Goal: Task Accomplishment & Management: Use online tool/utility

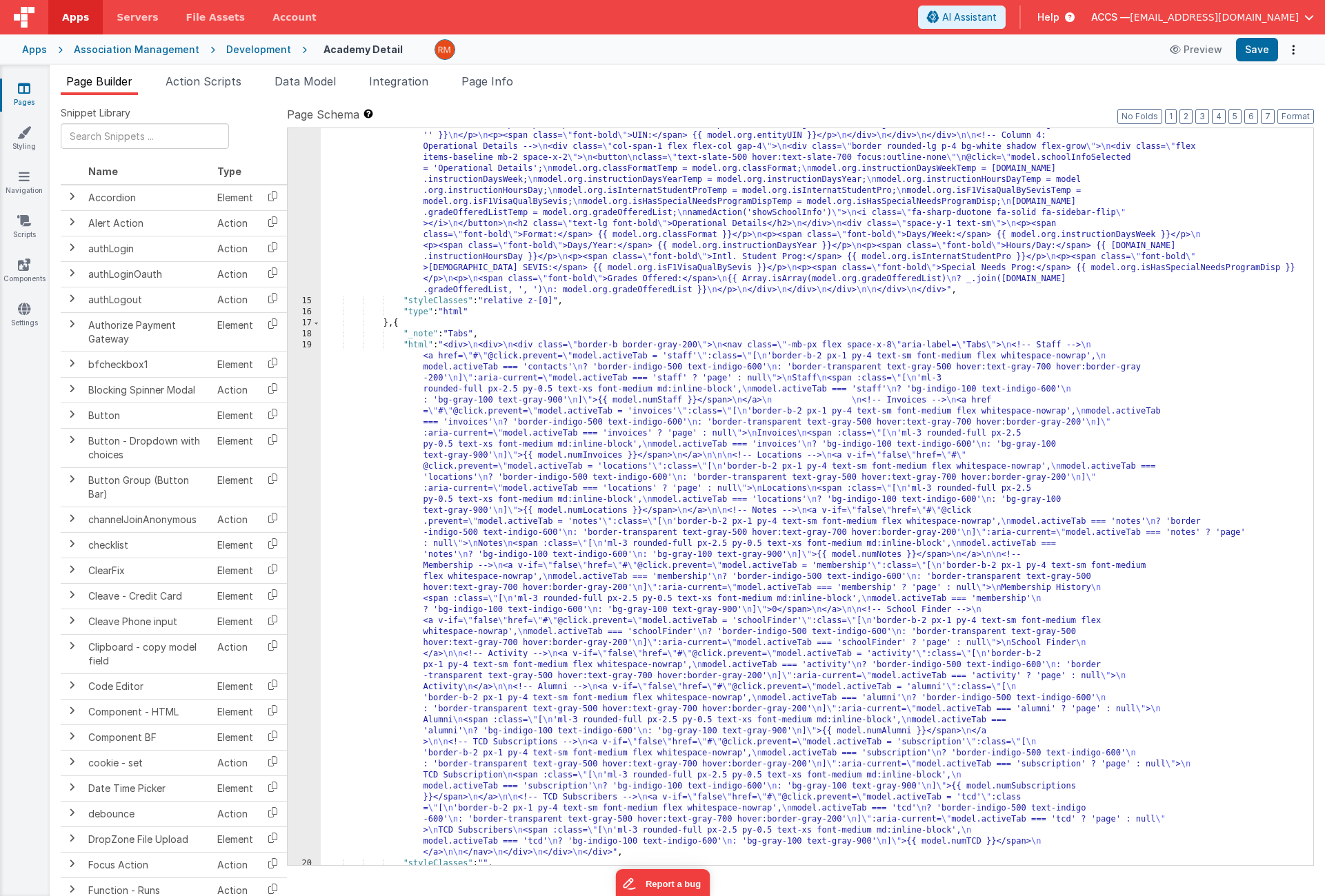
click at [23, 49] on div "Apps" at bounding box center [34, 49] width 25 height 14
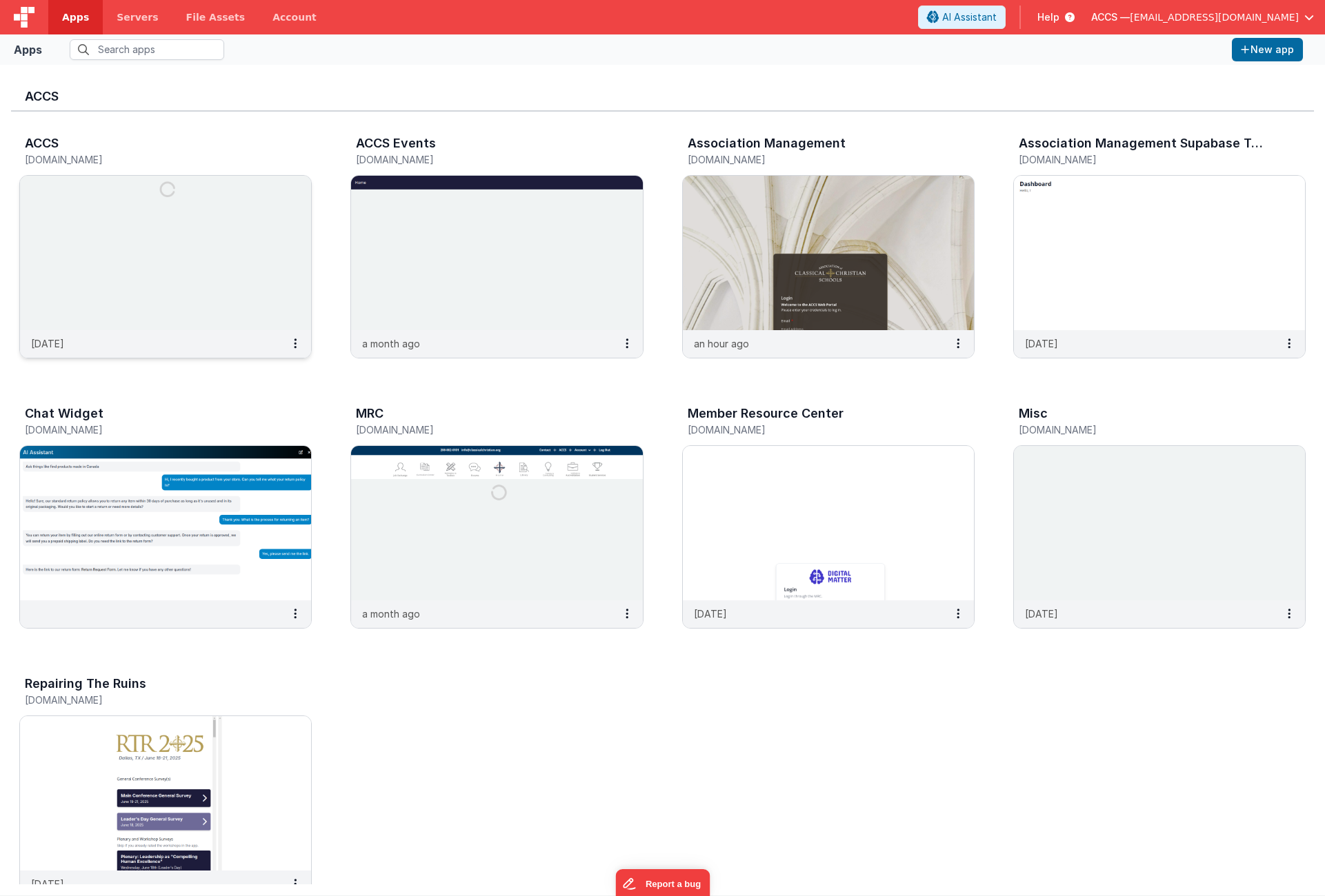
click at [228, 240] on img at bounding box center [166, 253] width 291 height 154
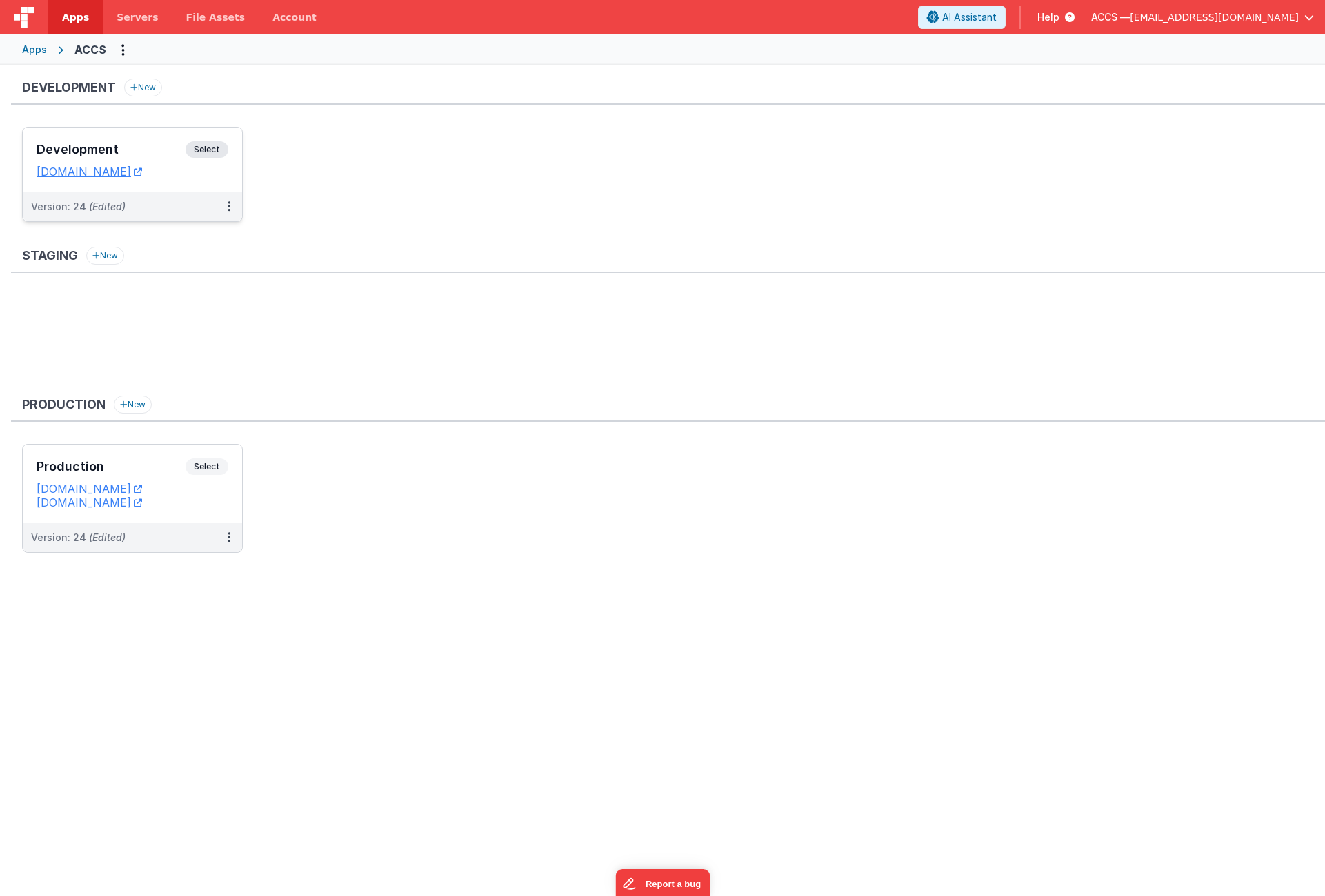
click at [158, 157] on div "Development Select" at bounding box center [132, 153] width 191 height 23
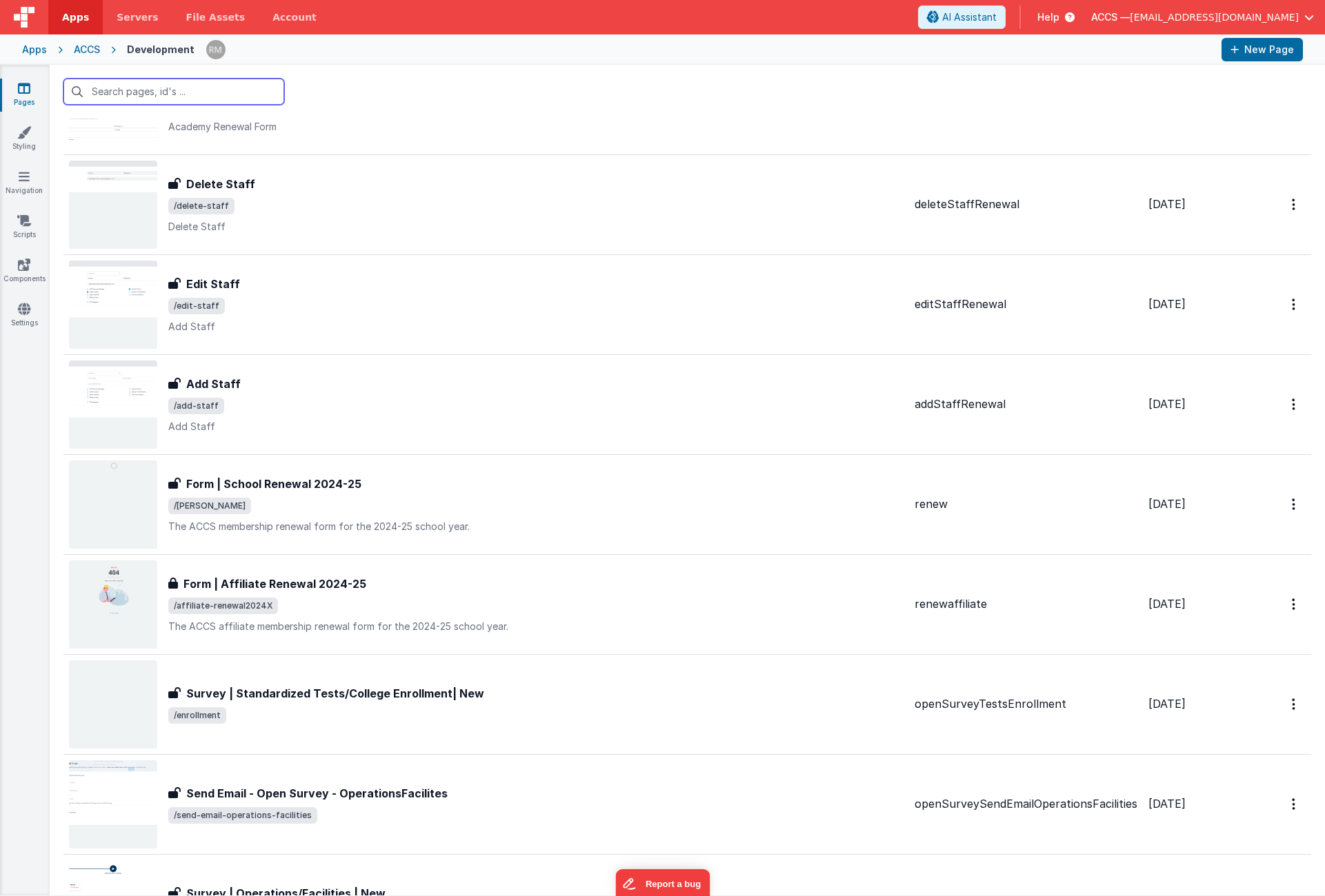
scroll to position [203, 0]
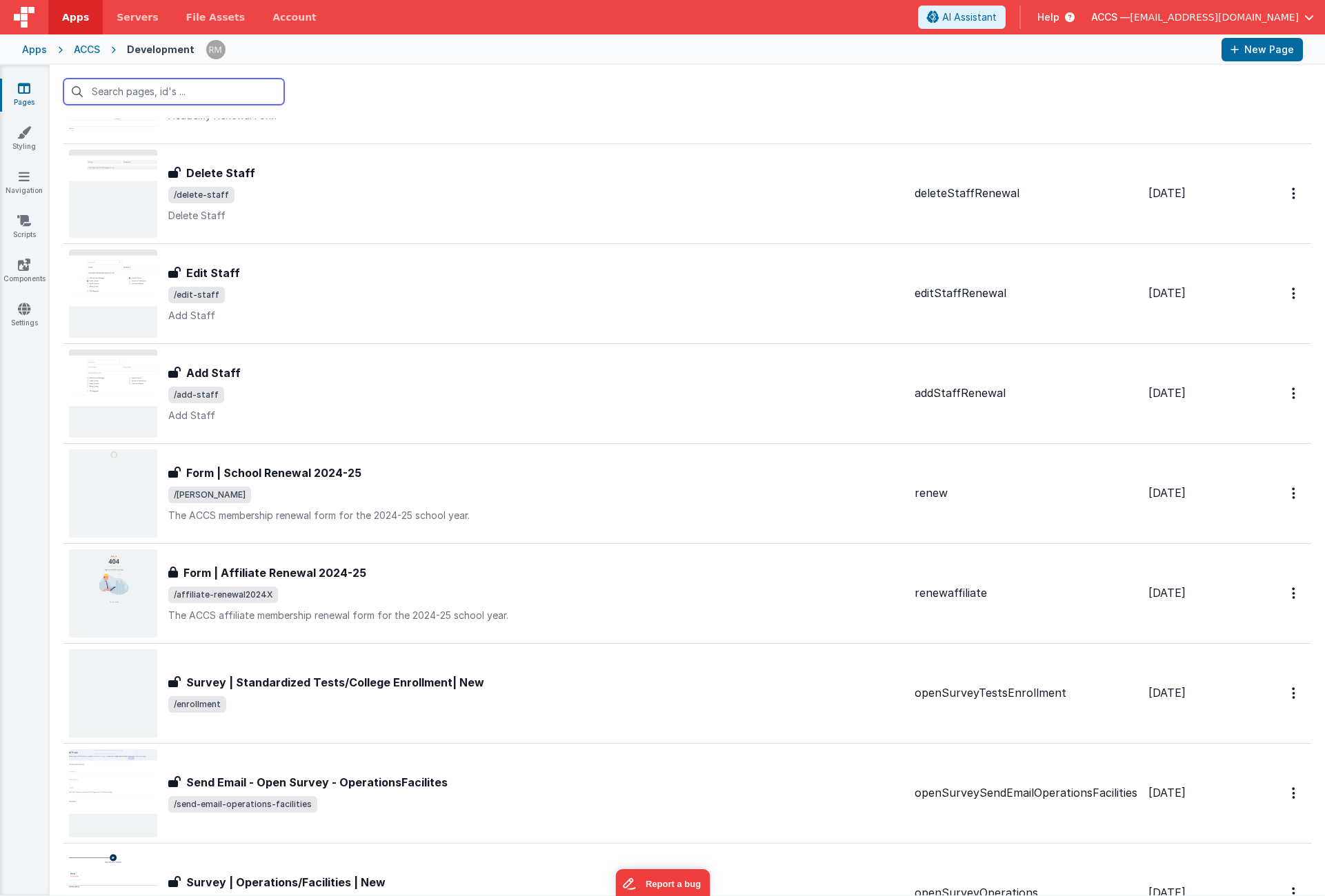
click at [173, 98] on input "text" at bounding box center [174, 92] width 220 height 27
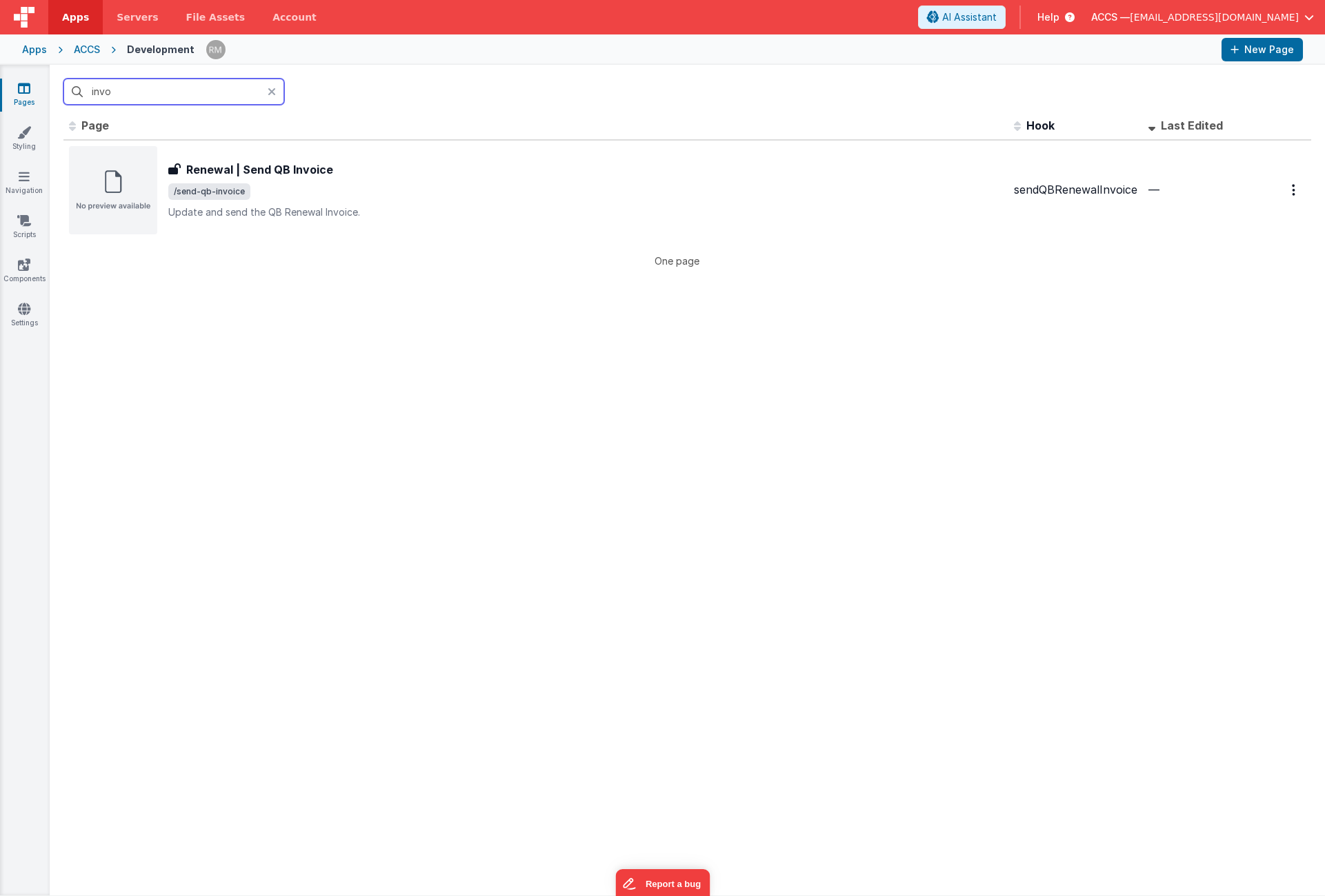
scroll to position [2, 0]
type input "invoice"
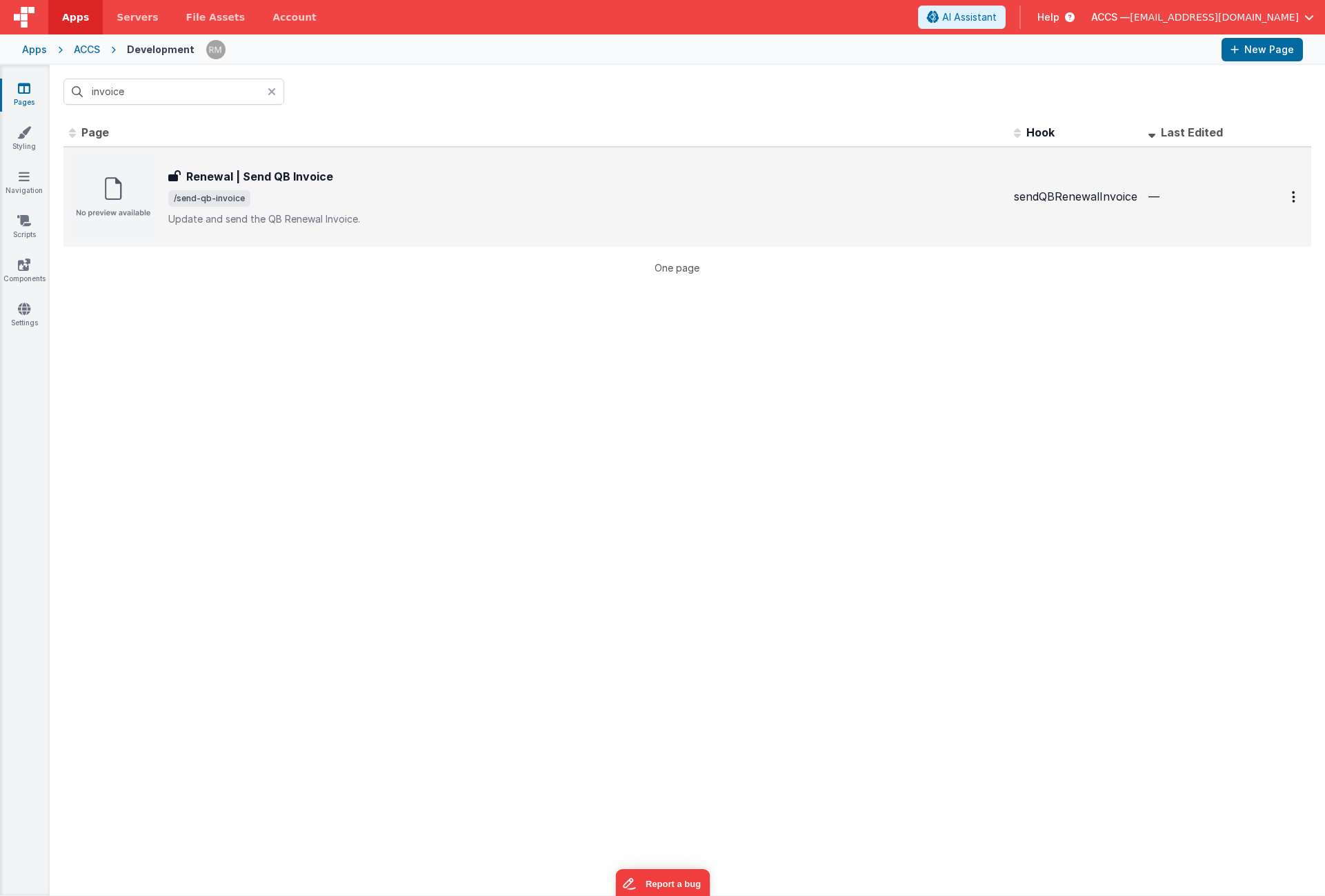
click at [228, 162] on div "Renewal | Send QB Invoice Renewal | Send QB Invoice /send-qb-invoice Update and…" at bounding box center [536, 197] width 934 height 88
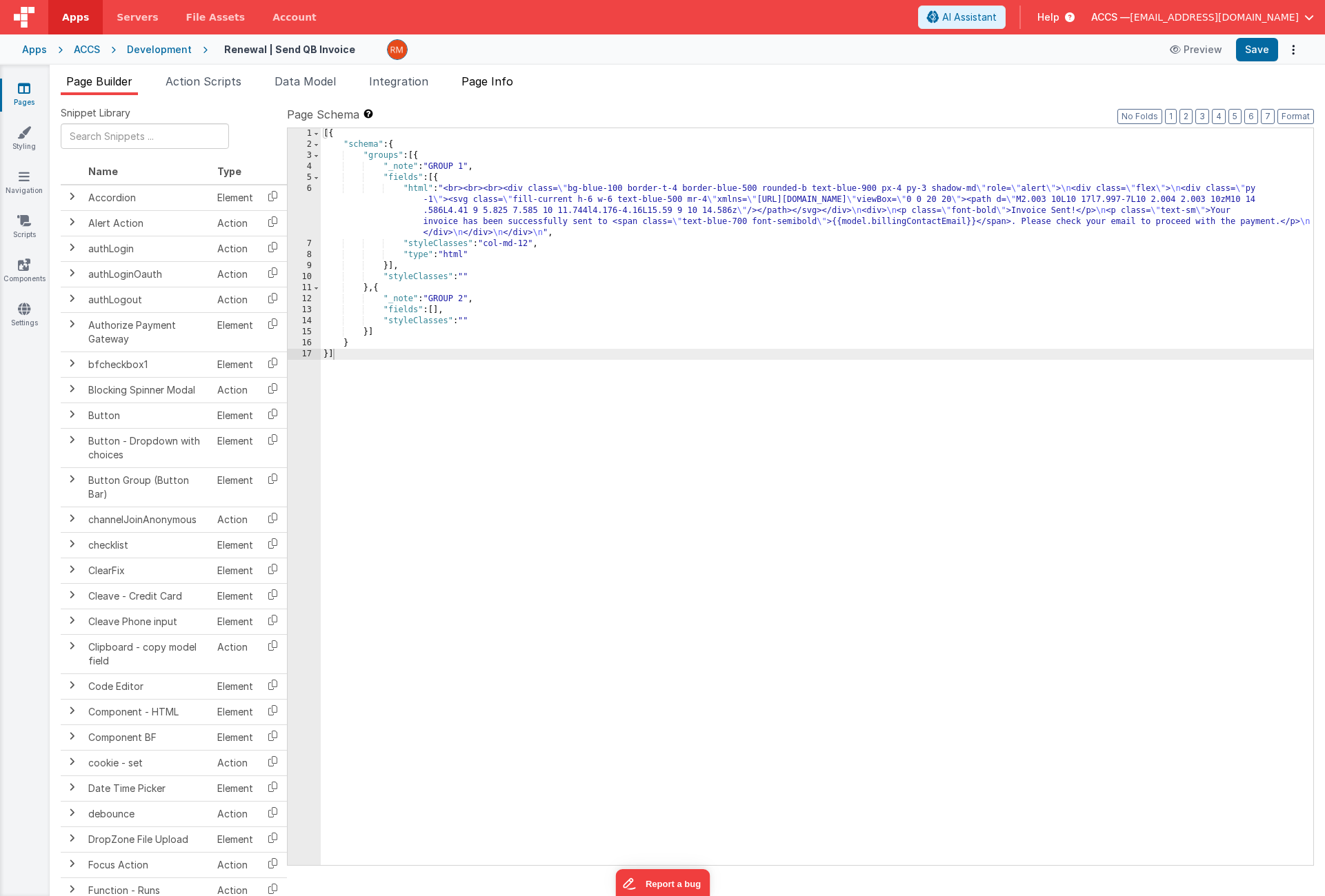
click at [482, 84] on span "Page Info" at bounding box center [487, 81] width 51 height 14
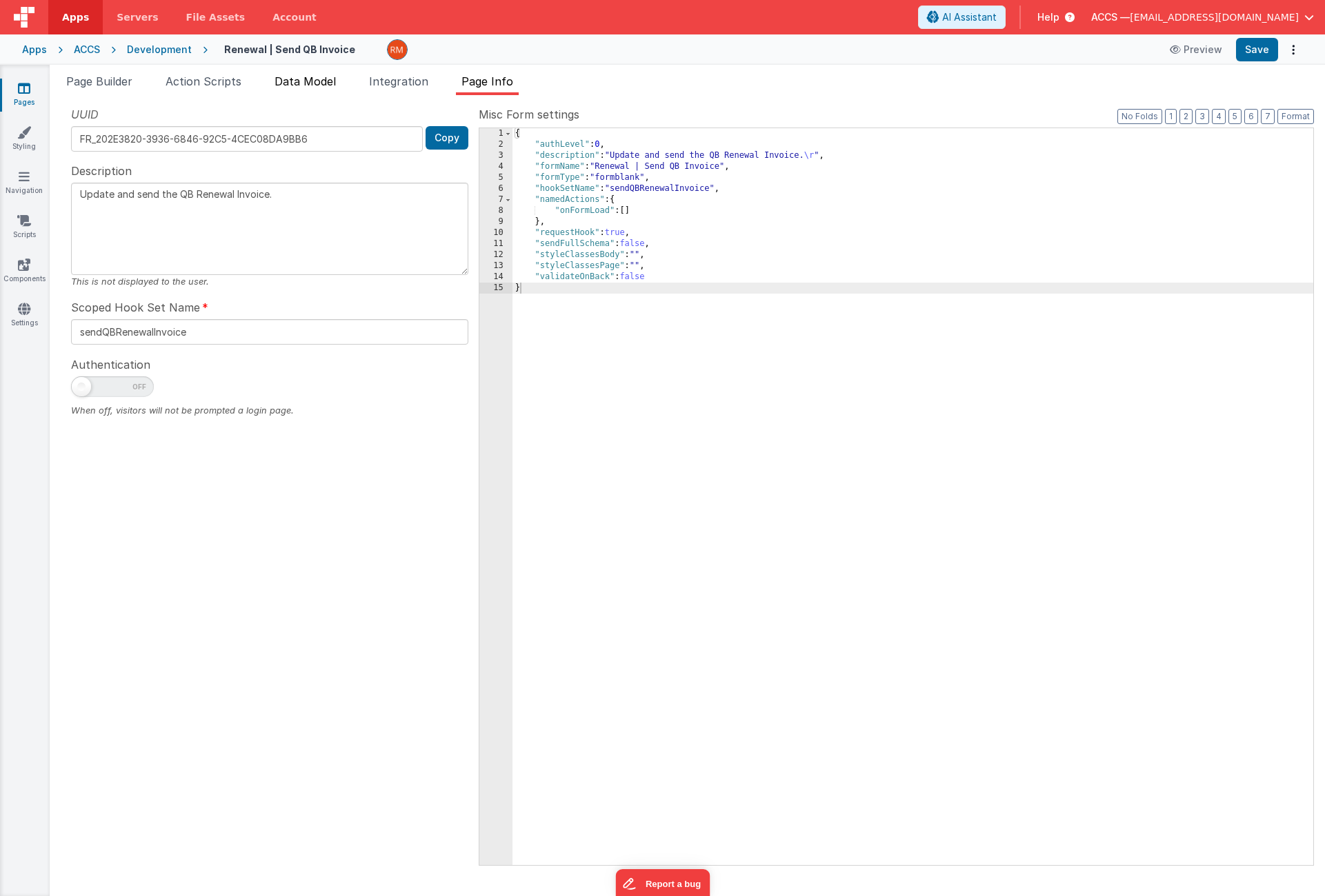
click at [319, 80] on span "Data Model" at bounding box center [305, 81] width 61 height 14
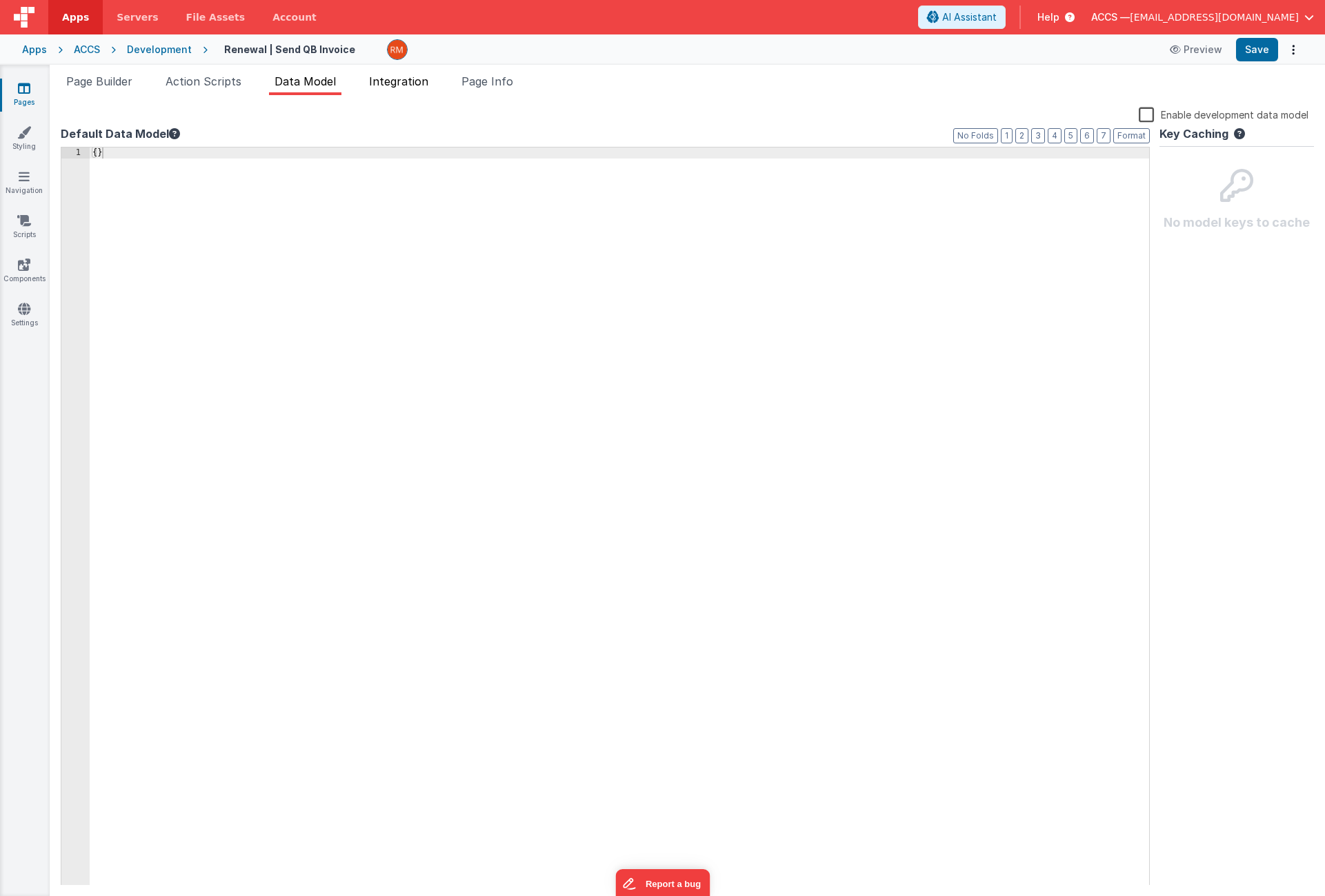
click at [393, 82] on span "Integration" at bounding box center [399, 81] width 60 height 14
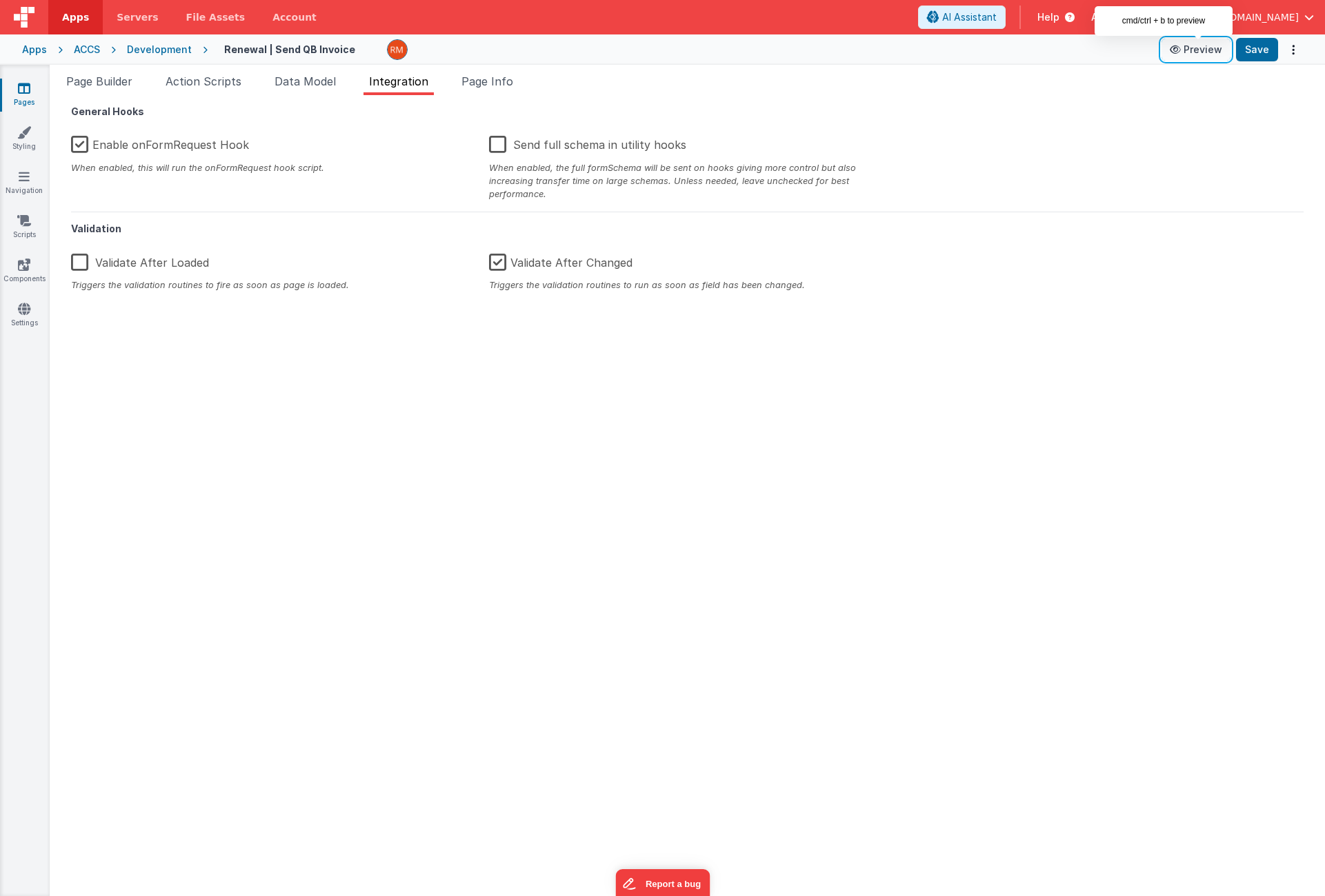
click at [1193, 50] on button "Preview" at bounding box center [1196, 49] width 69 height 22
click at [500, 84] on span "Page Info" at bounding box center [487, 81] width 51 height 14
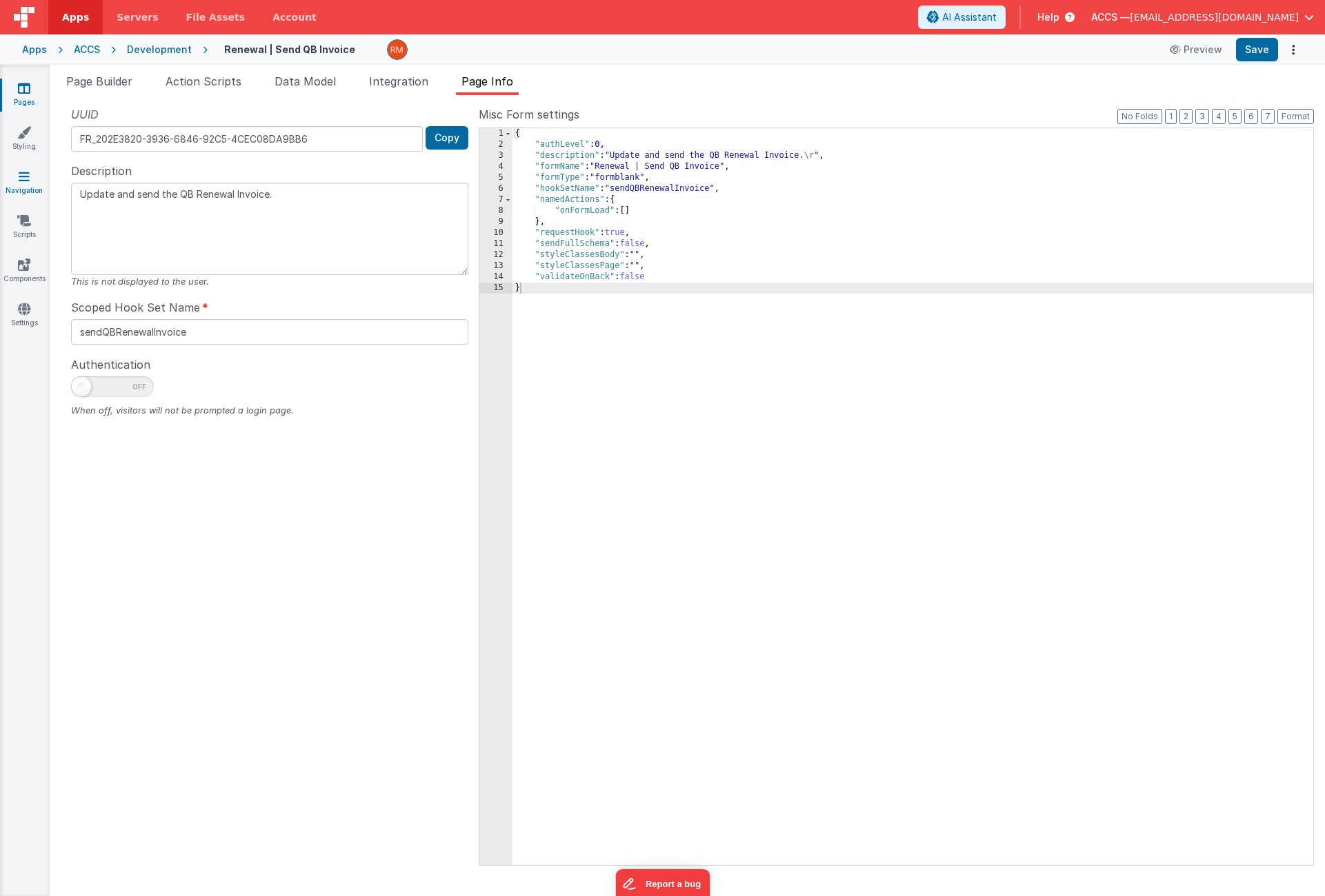
click at [26, 191] on link "Navigation" at bounding box center [24, 183] width 50 height 27
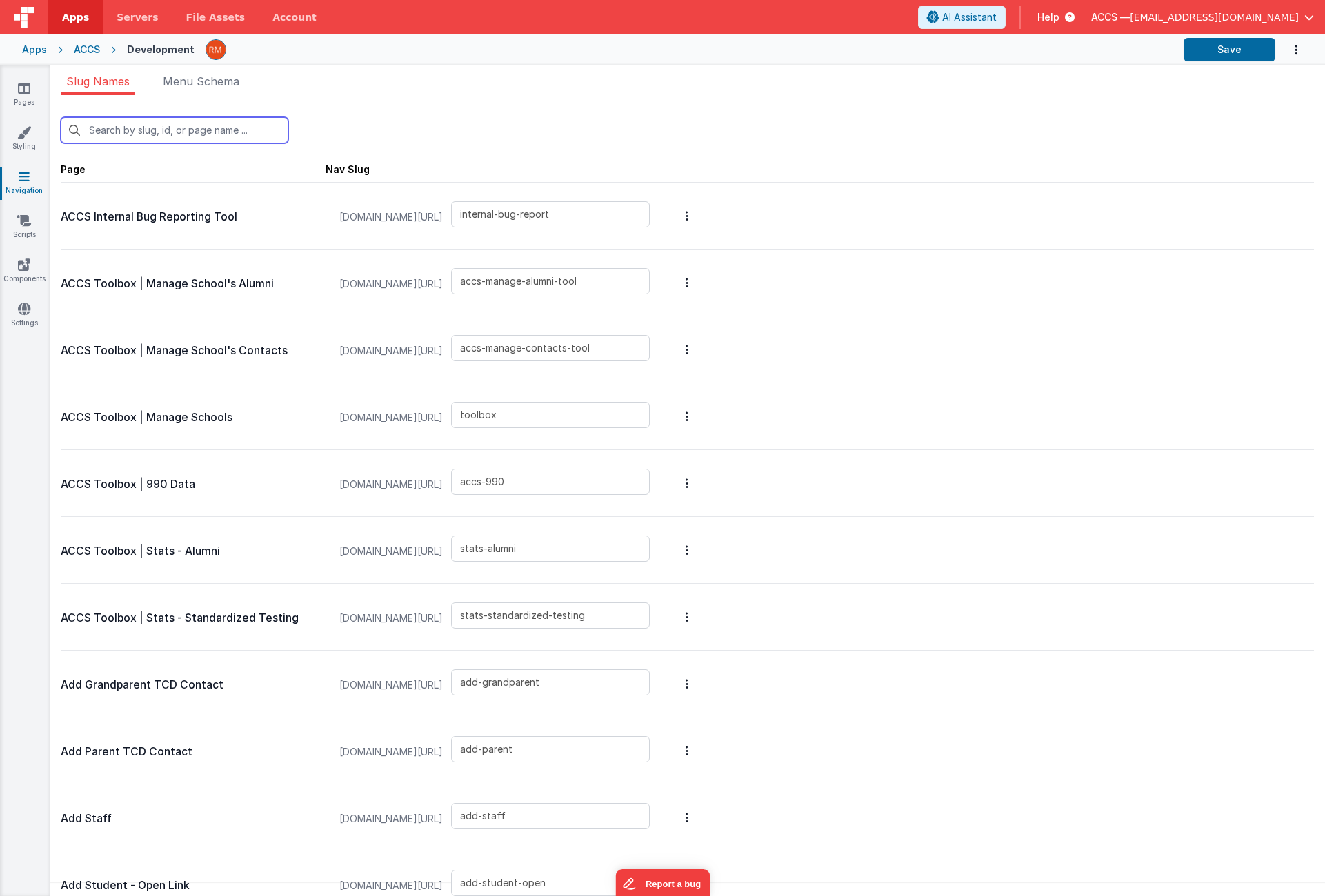
click at [210, 138] on input "text" at bounding box center [174, 130] width 228 height 27
type input "i"
type input "stats-alumni"
type input "stats-standardized-testing"
type input "add-student-open"
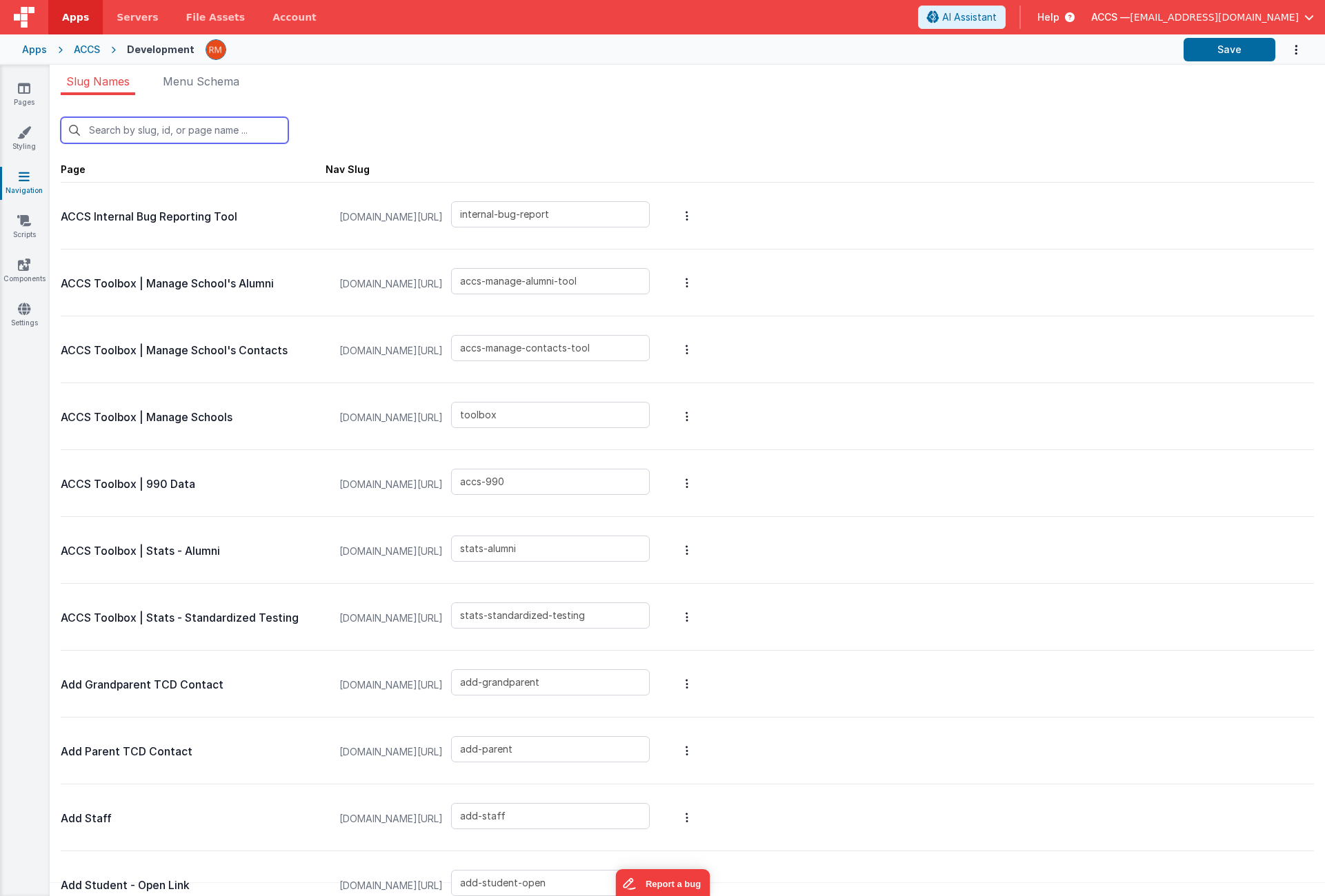
type input "edit-staff"
type input "affiliatecontacteditX"
type input "affiliate-renewal2023X"
type input "affiliate-renewal2024X"
type input "contactedit"
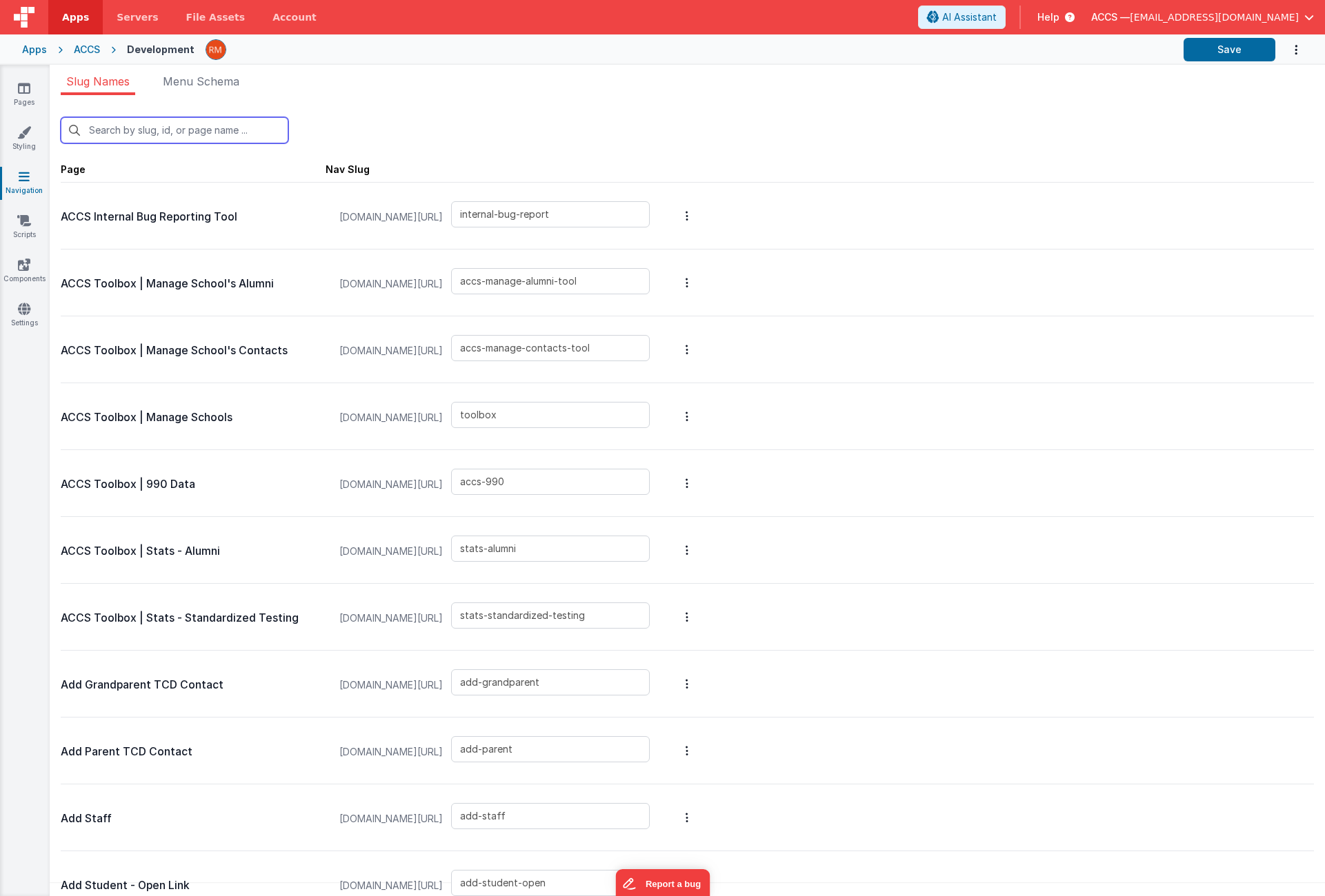
type input "locationedit"
type input "manage-alumni-open"
type input "manage-alumni-details-open"
type input "tcd-lists"
type input "managetcd-copy"
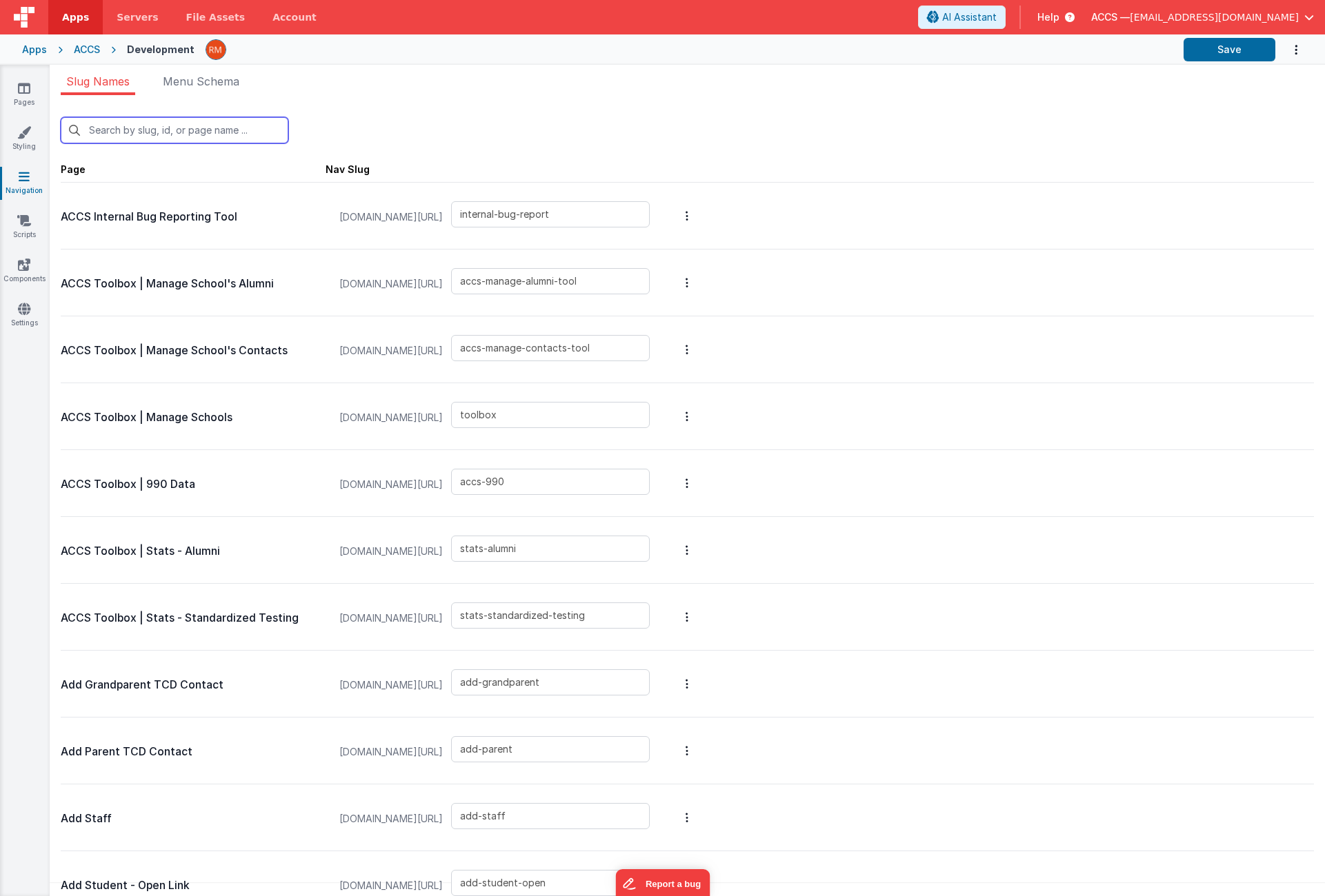
type input "send-qb-invoice"
type input "send-email"
type input "send-email-enrollment-testing"
type input "send-email-income-expenses"
type input "send-email-operations-facilities"
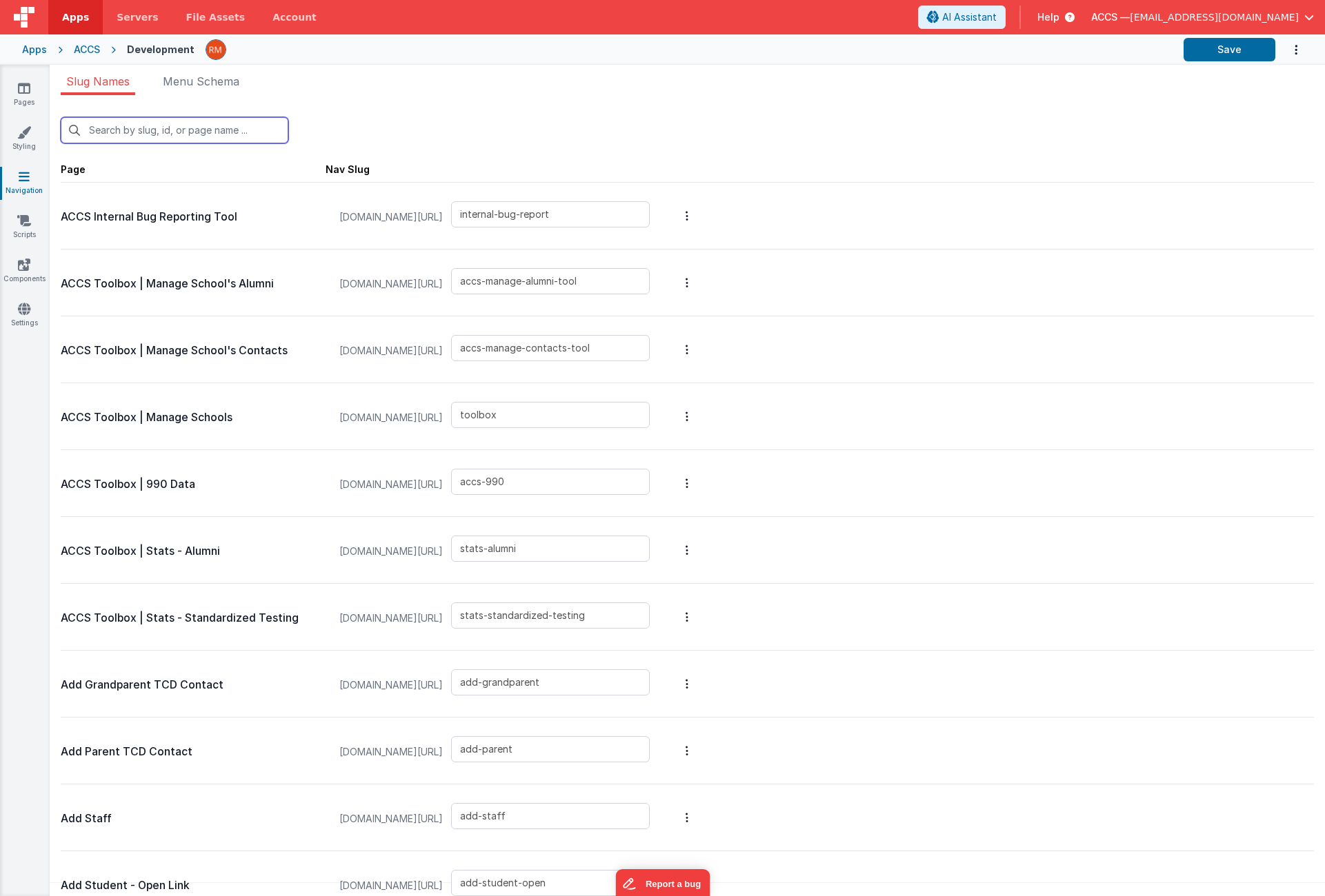
type input "send-email-salary-survey"
type input "survey-na"
type input "survey-income-expenses"
type input "survey-operations-facilities"
type input "survey-salary-staffing"
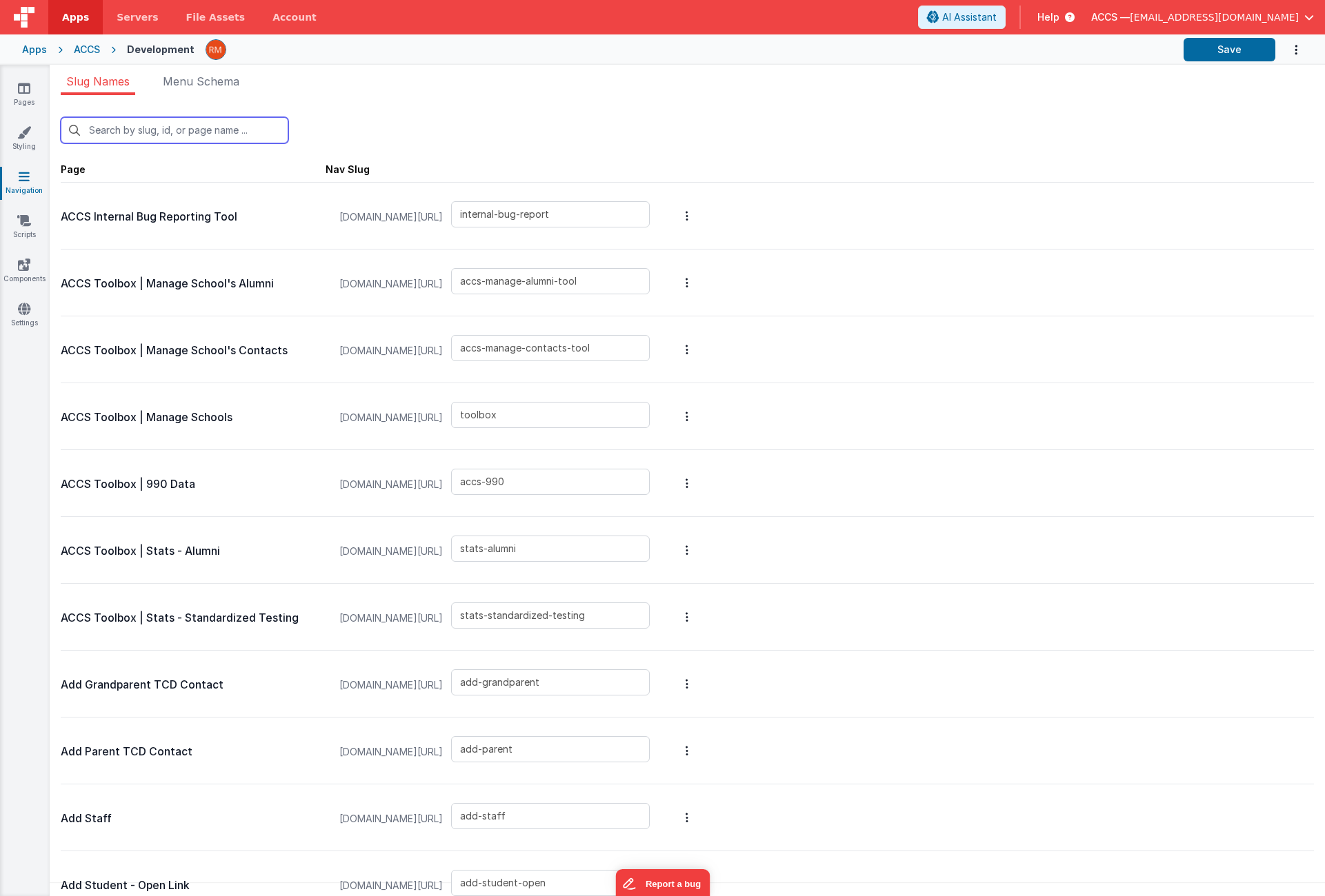
type input "enrollment"
type input "send-grandparents"
type input "send-parents"
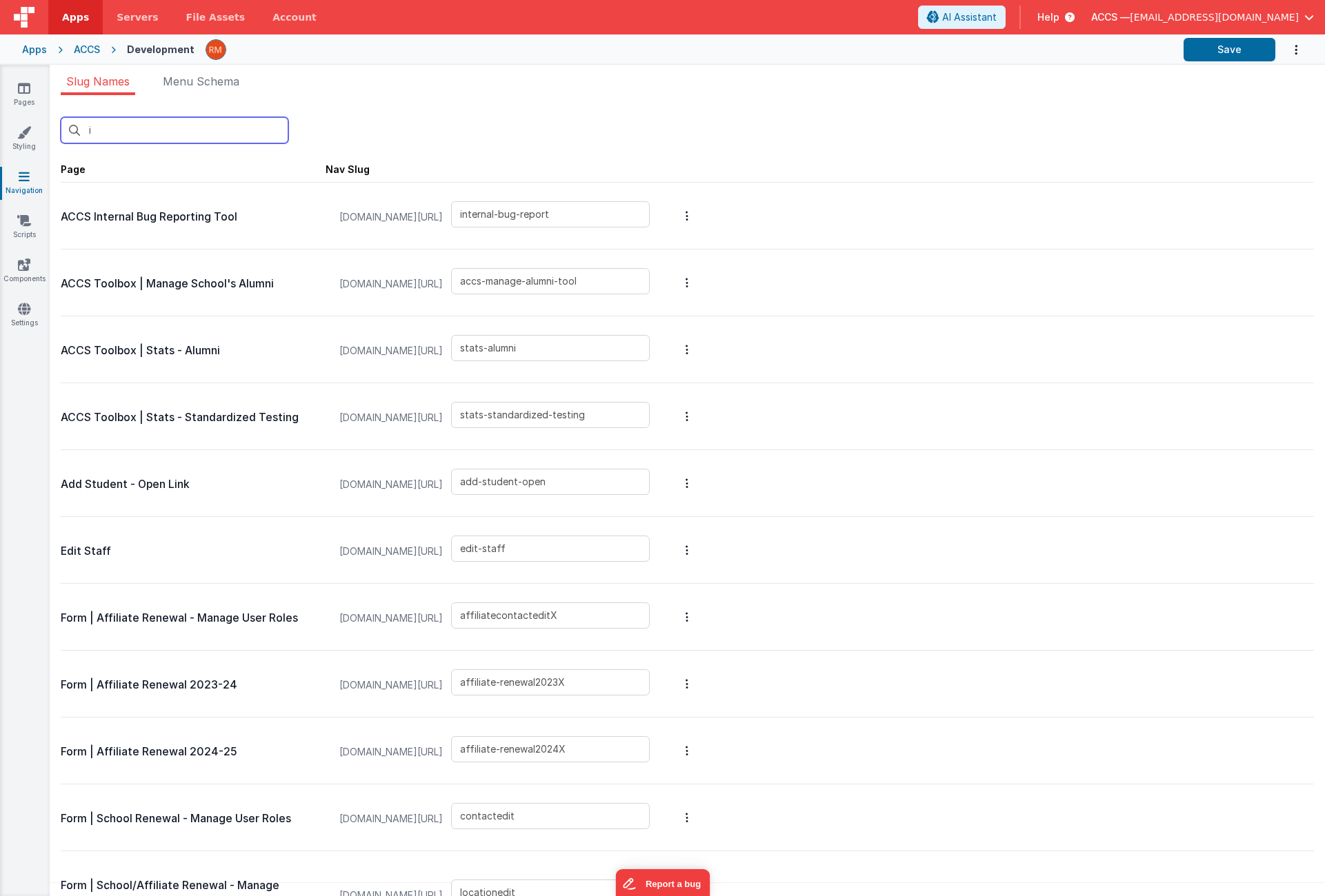
type input "in"
type input "stats-standardized-testing"
type input "add-student-open"
type input "manage-alumni-open"
type input "manage-alumni-details-open"
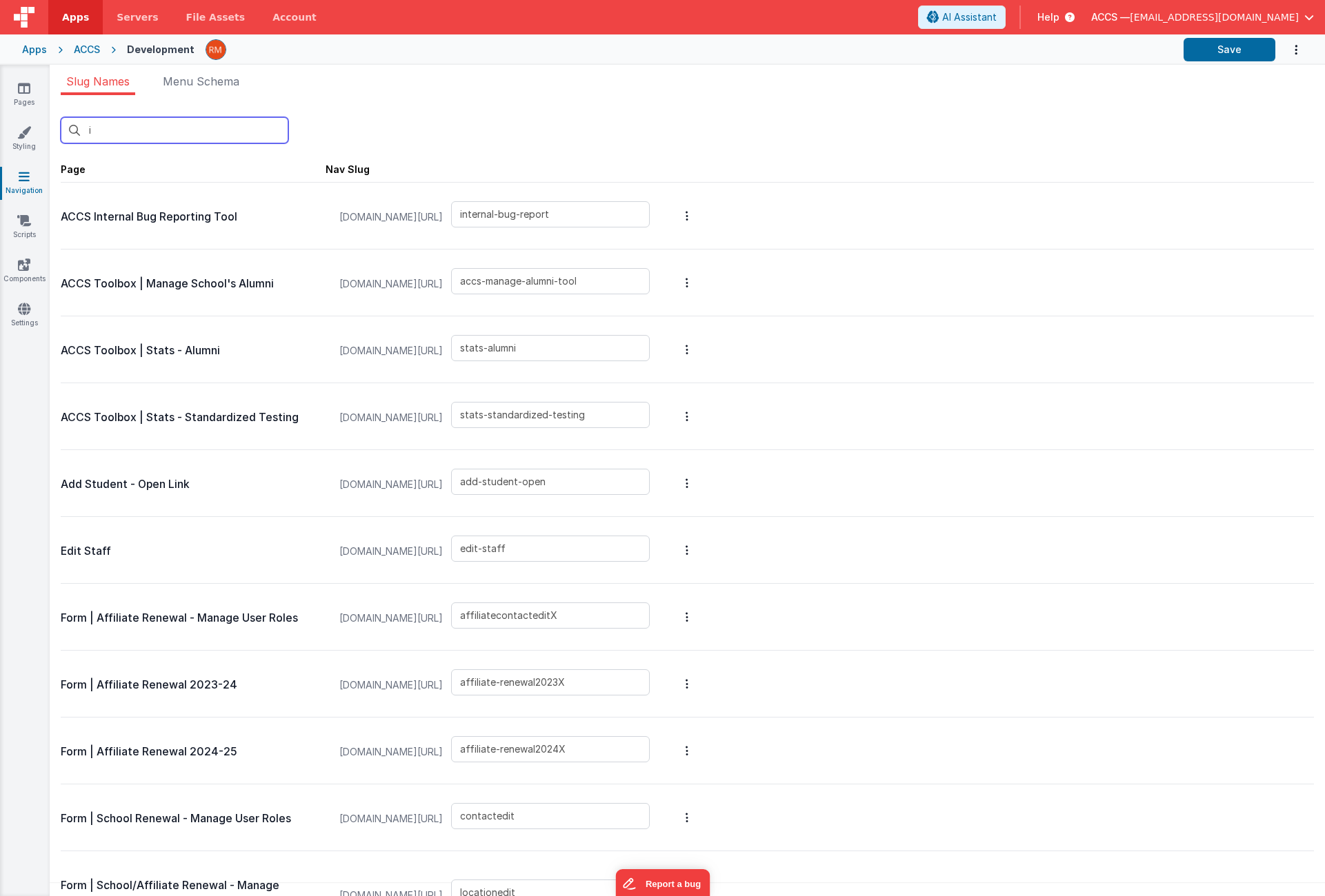
type input "send-qb-invoice"
type input "send-email-enrollment-testing"
type input "send-email-income-expenses"
type input "send-email-salary-survey"
type input "survey-income-expenses"
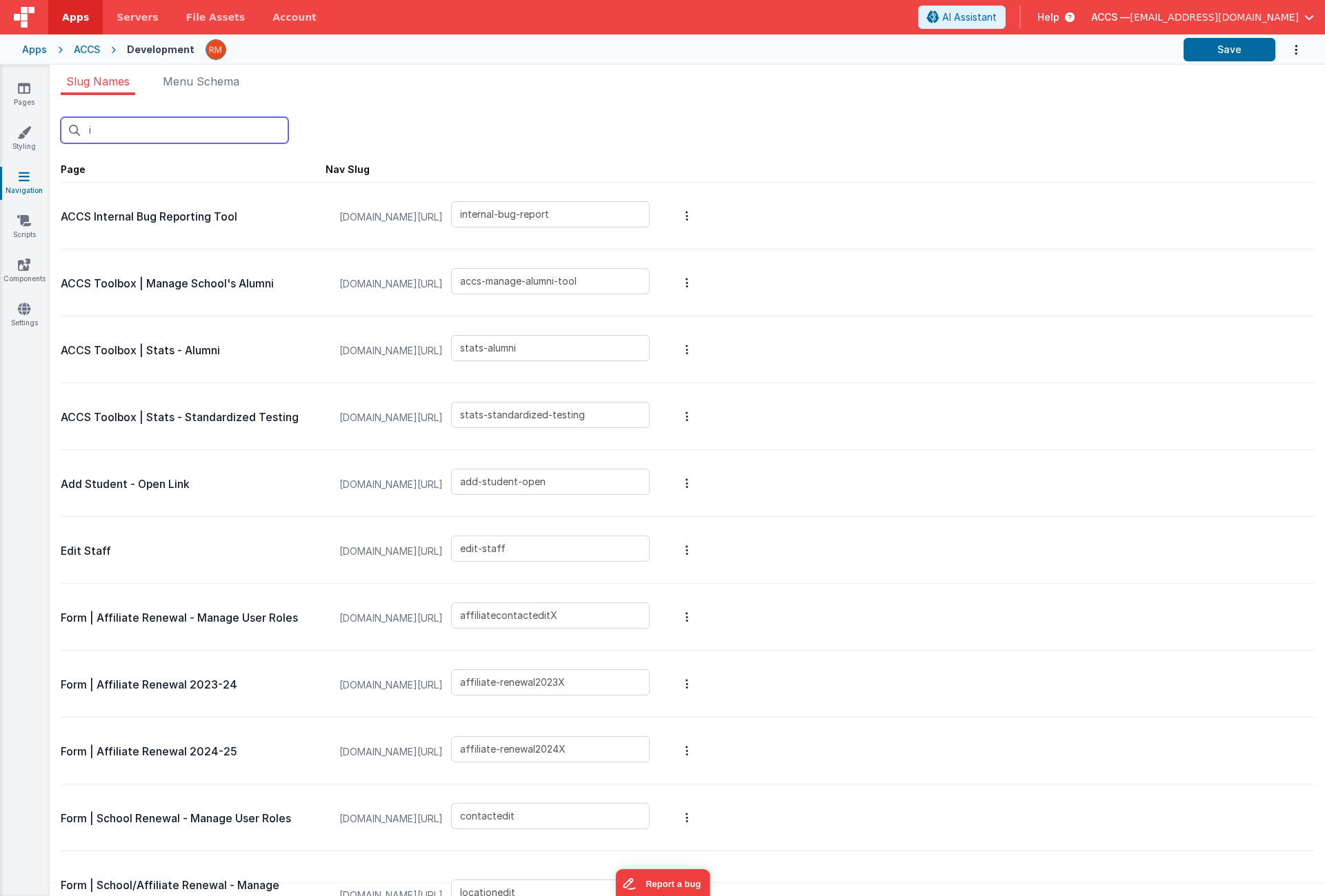
type input "survey-salary-staffing"
type input "send-grandparents"
type input "send-parents"
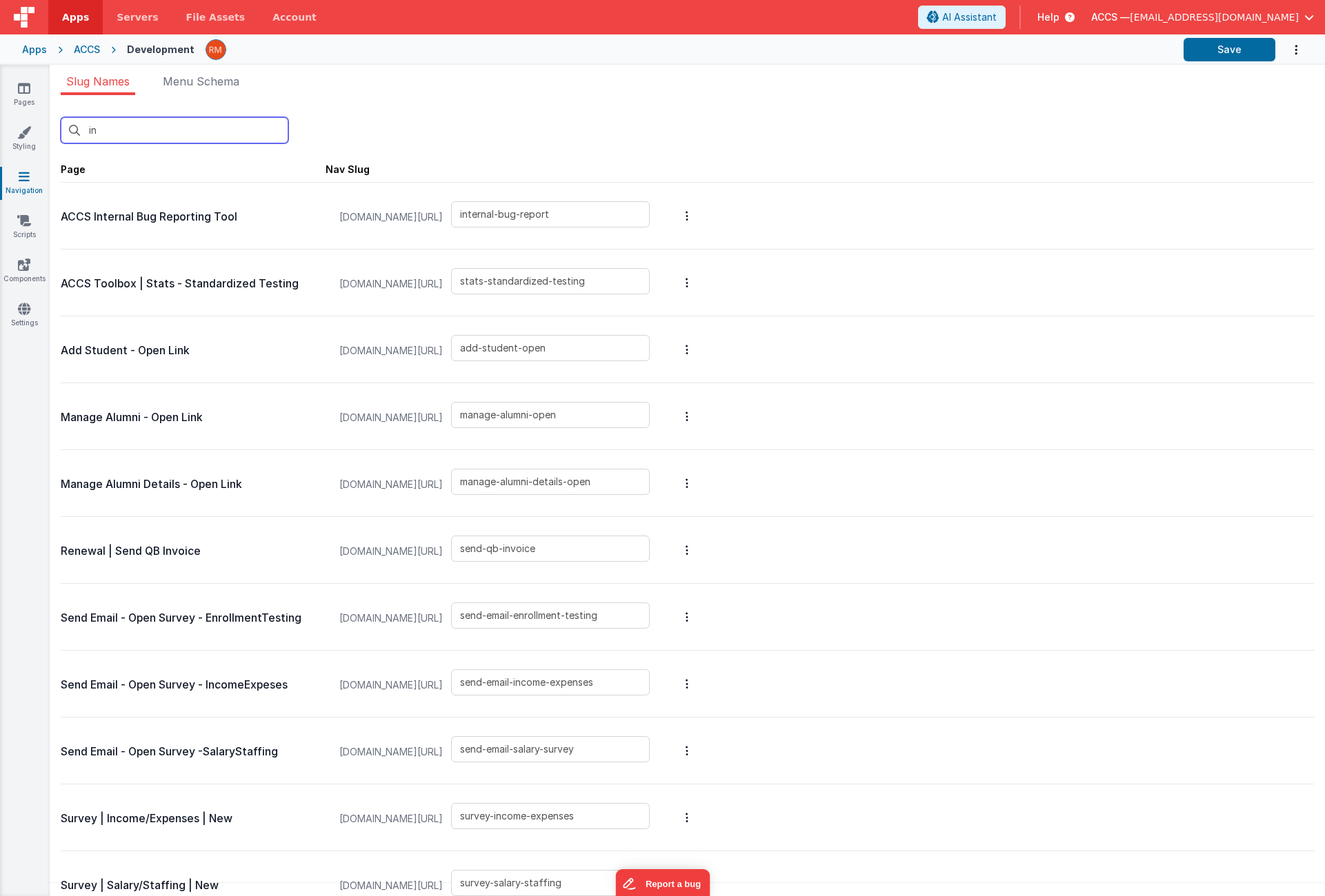
type input "inv"
type input "send-qb-invoice"
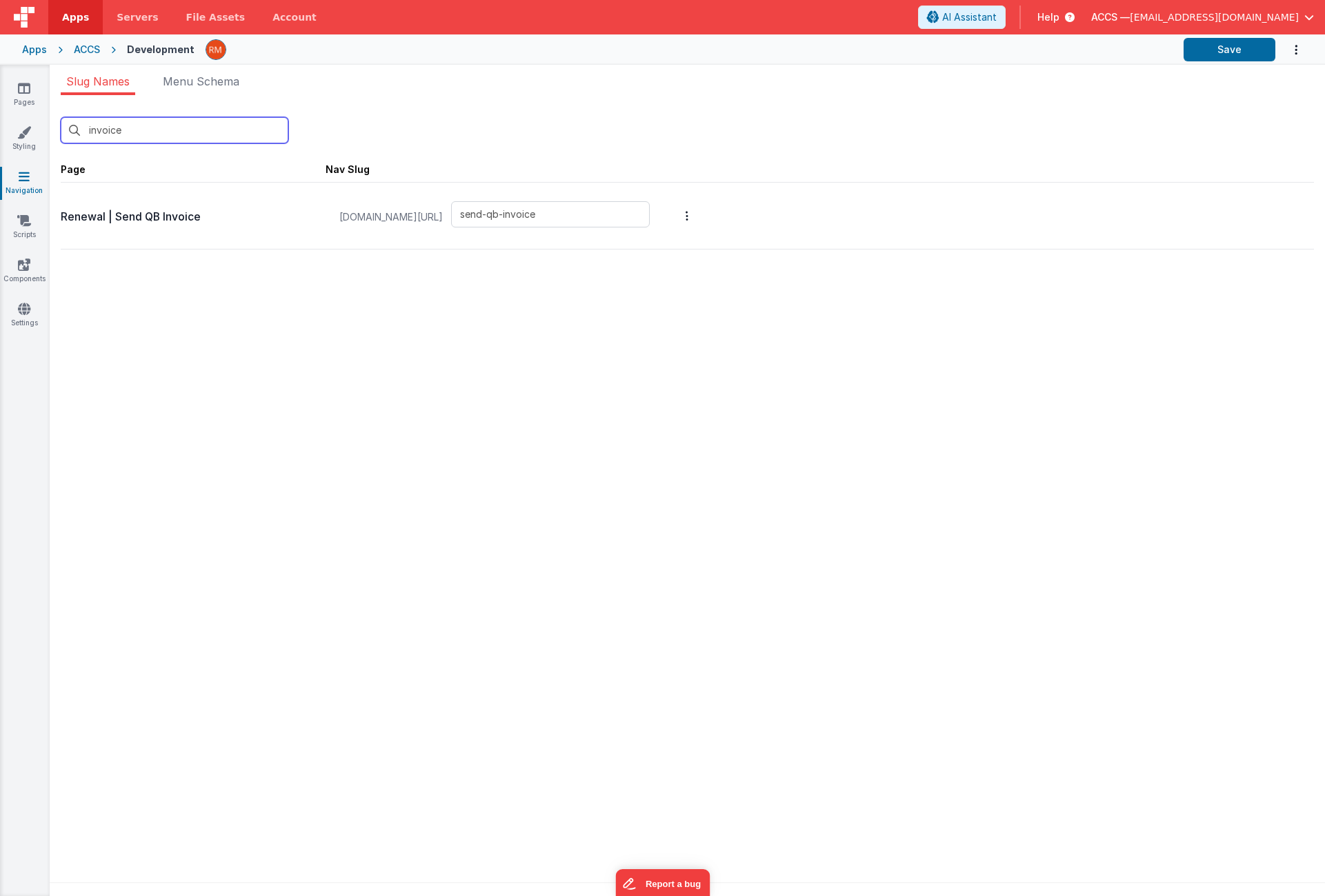
type input "invoice"
drag, startPoint x: 611, startPoint y: 216, endPoint x: 501, endPoint y: 209, distance: 110.2
click at [501, 209] on div "[DOMAIN_NAME][URL] send-qb-invoice" at bounding box center [494, 216] width 327 height 52
click at [31, 94] on link "Pages" at bounding box center [24, 95] width 50 height 27
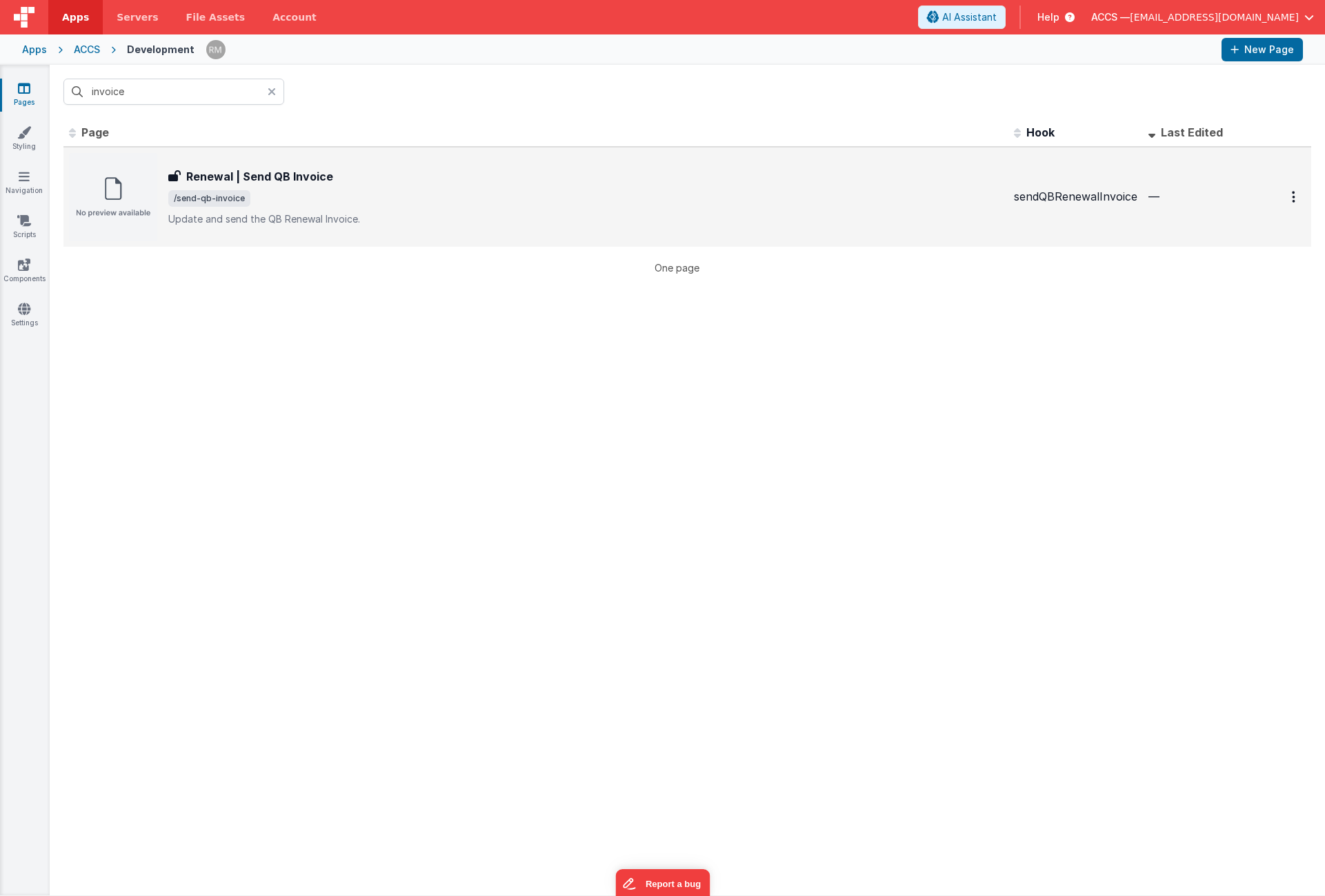
click at [304, 176] on h3 "Renewal | Send QB Invoice" at bounding box center [259, 176] width 147 height 17
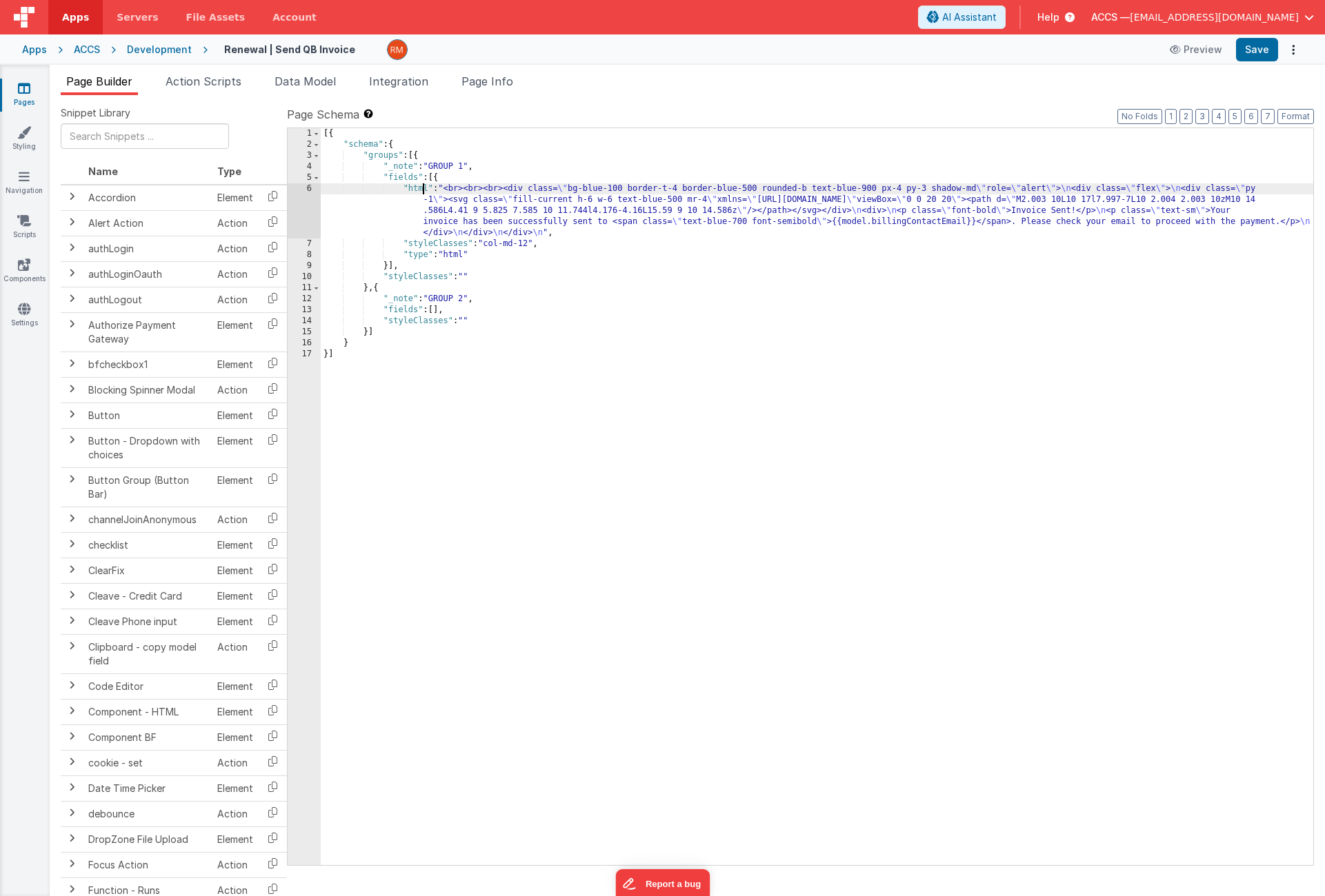
click at [421, 191] on div "[{ "schema" : { "groups" : [{ "_note" : "GROUP 1" , "fields" : [{ "html" : "<br…" at bounding box center [817, 508] width 993 height 759
click at [311, 190] on div "6" at bounding box center [303, 211] width 33 height 55
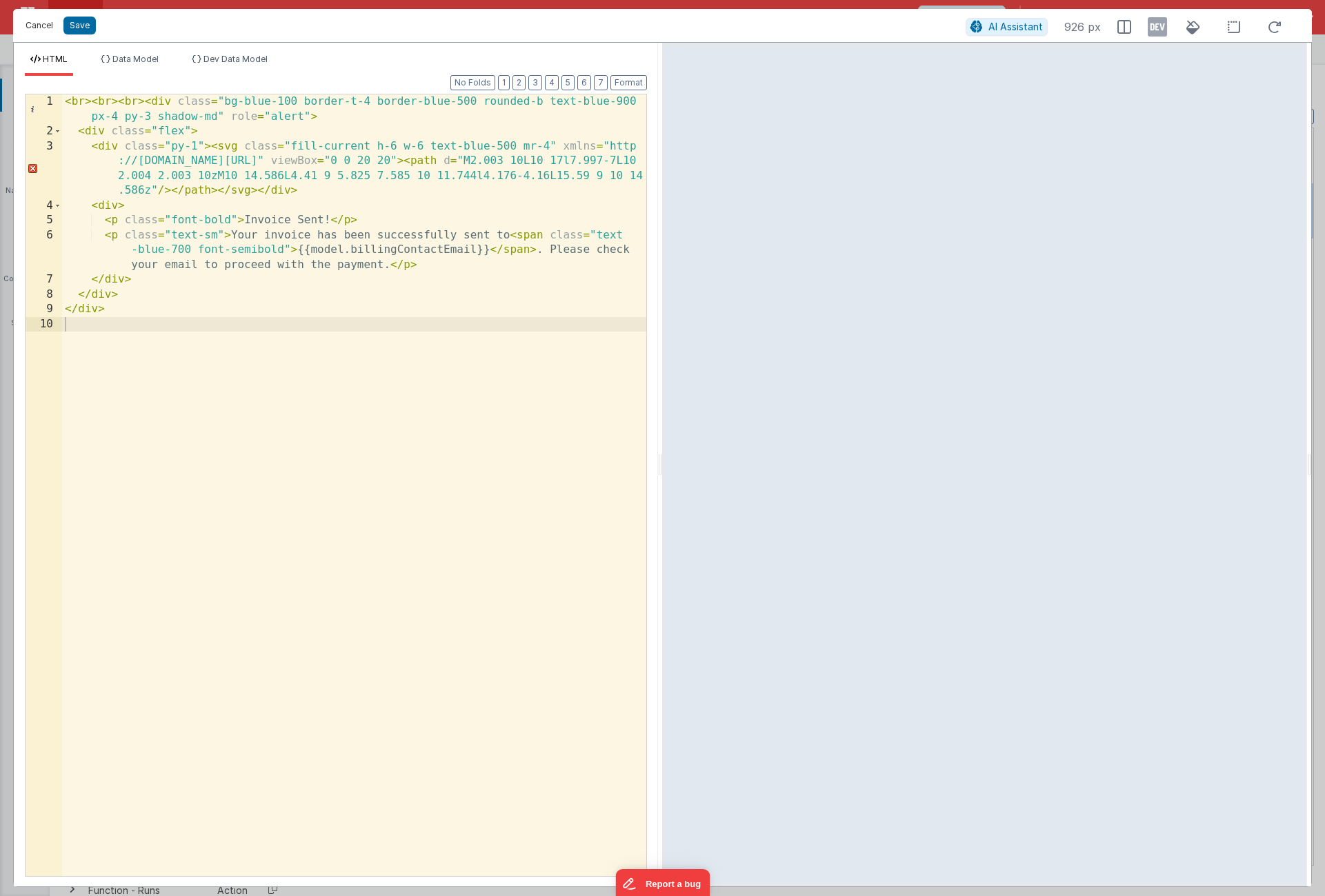
click at [56, 31] on button "Cancel" at bounding box center [39, 26] width 41 height 19
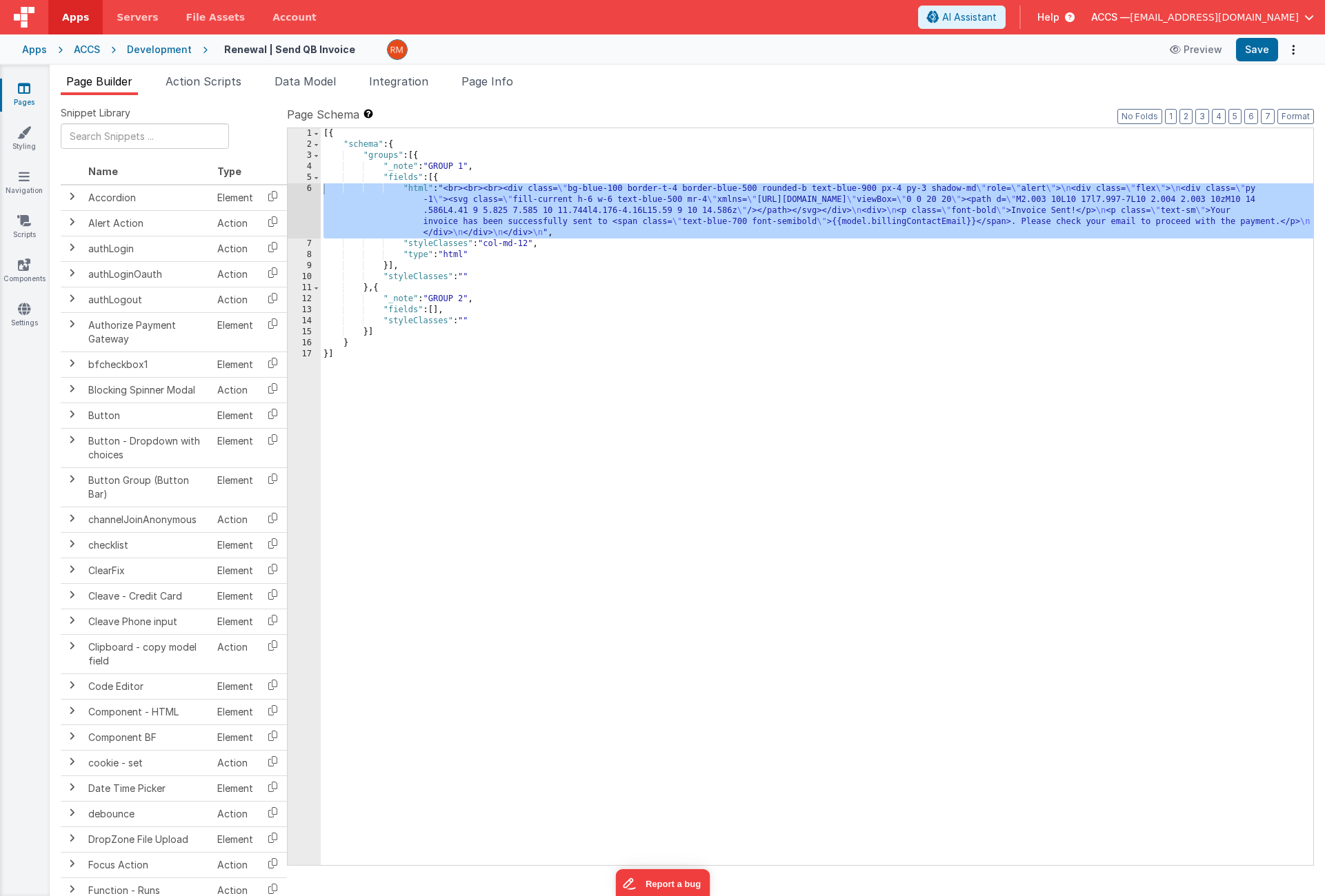
click at [25, 84] on icon at bounding box center [23, 88] width 12 height 14
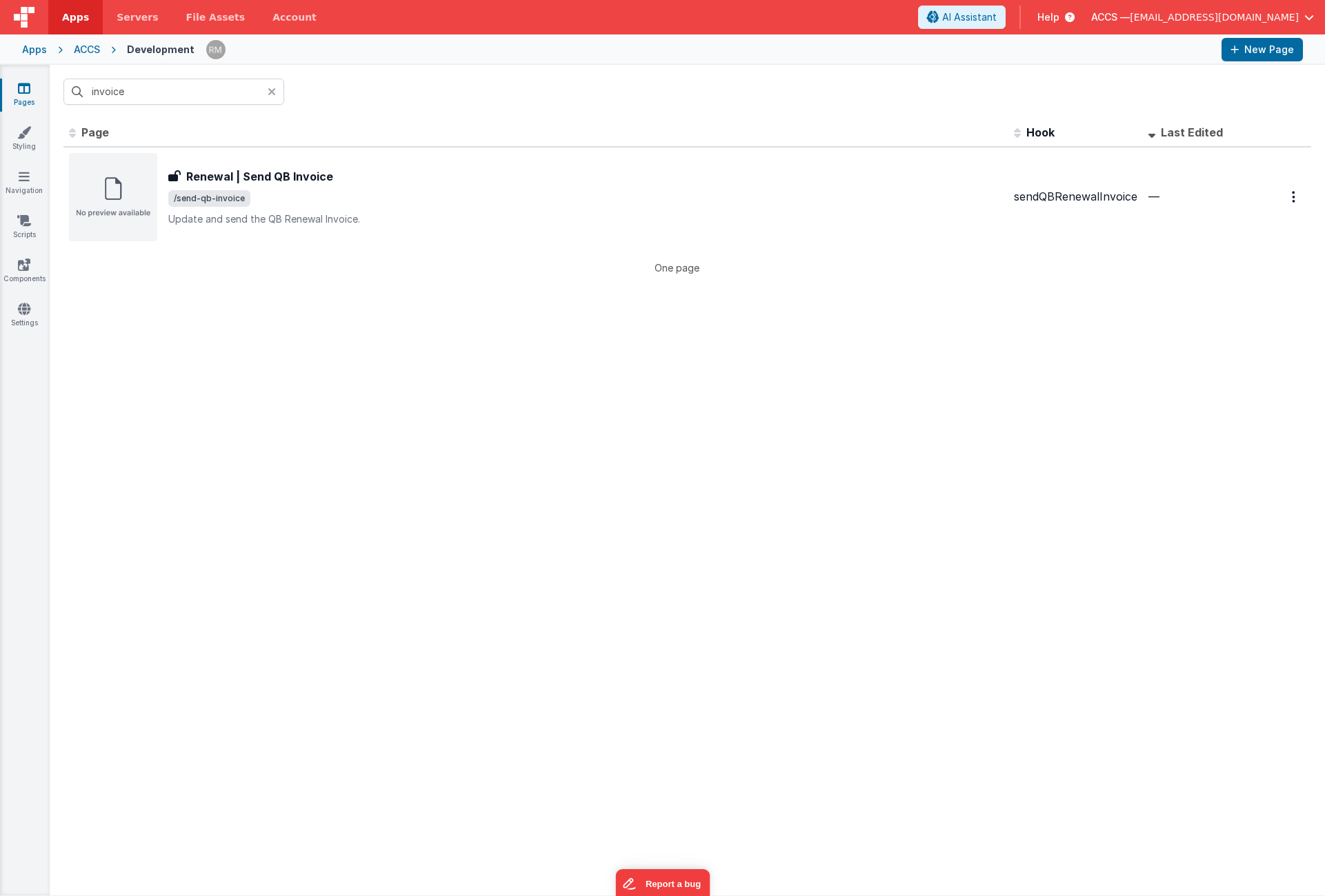
click at [272, 92] on icon at bounding box center [272, 92] width 8 height 11
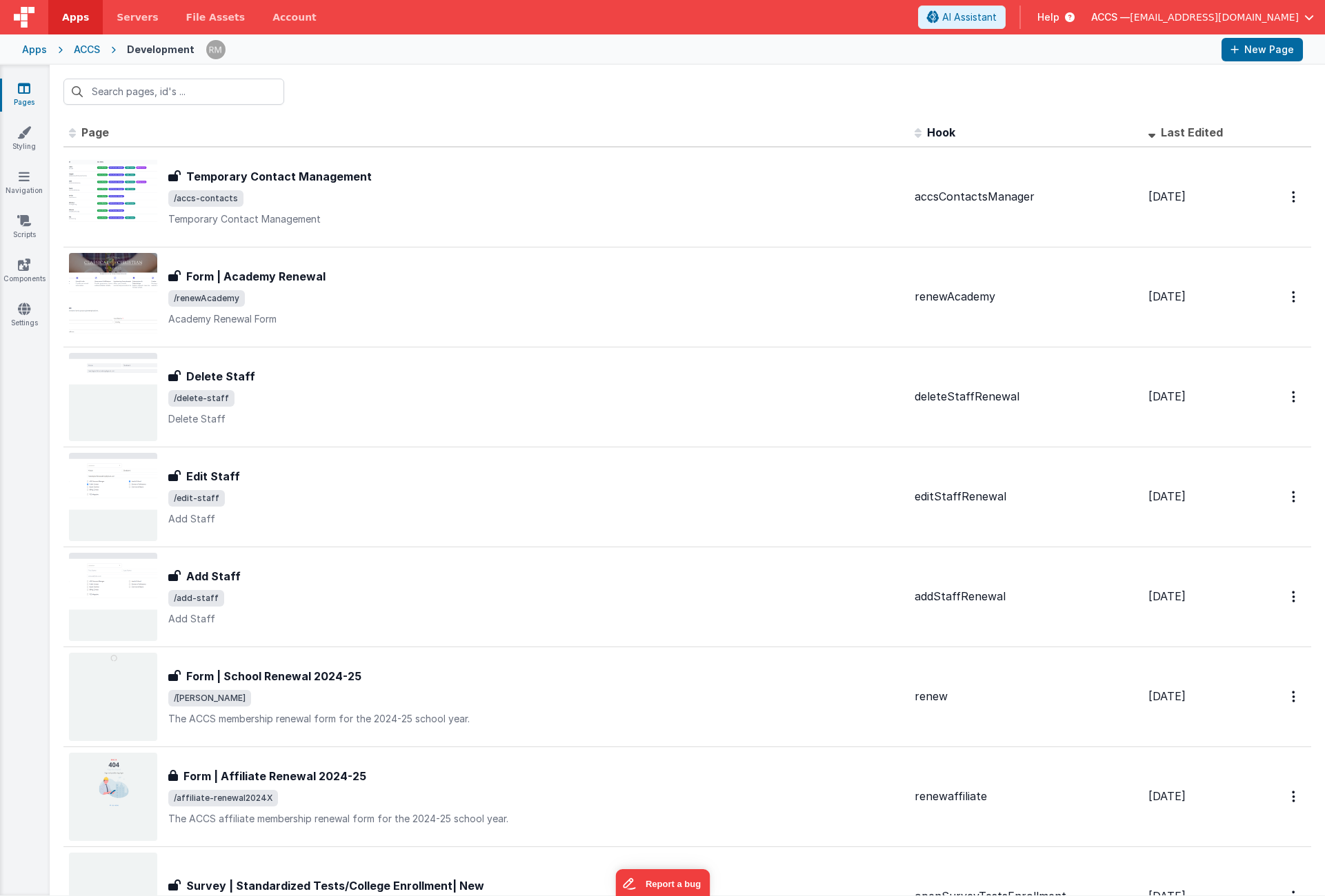
click at [35, 47] on div "Apps" at bounding box center [34, 49] width 25 height 14
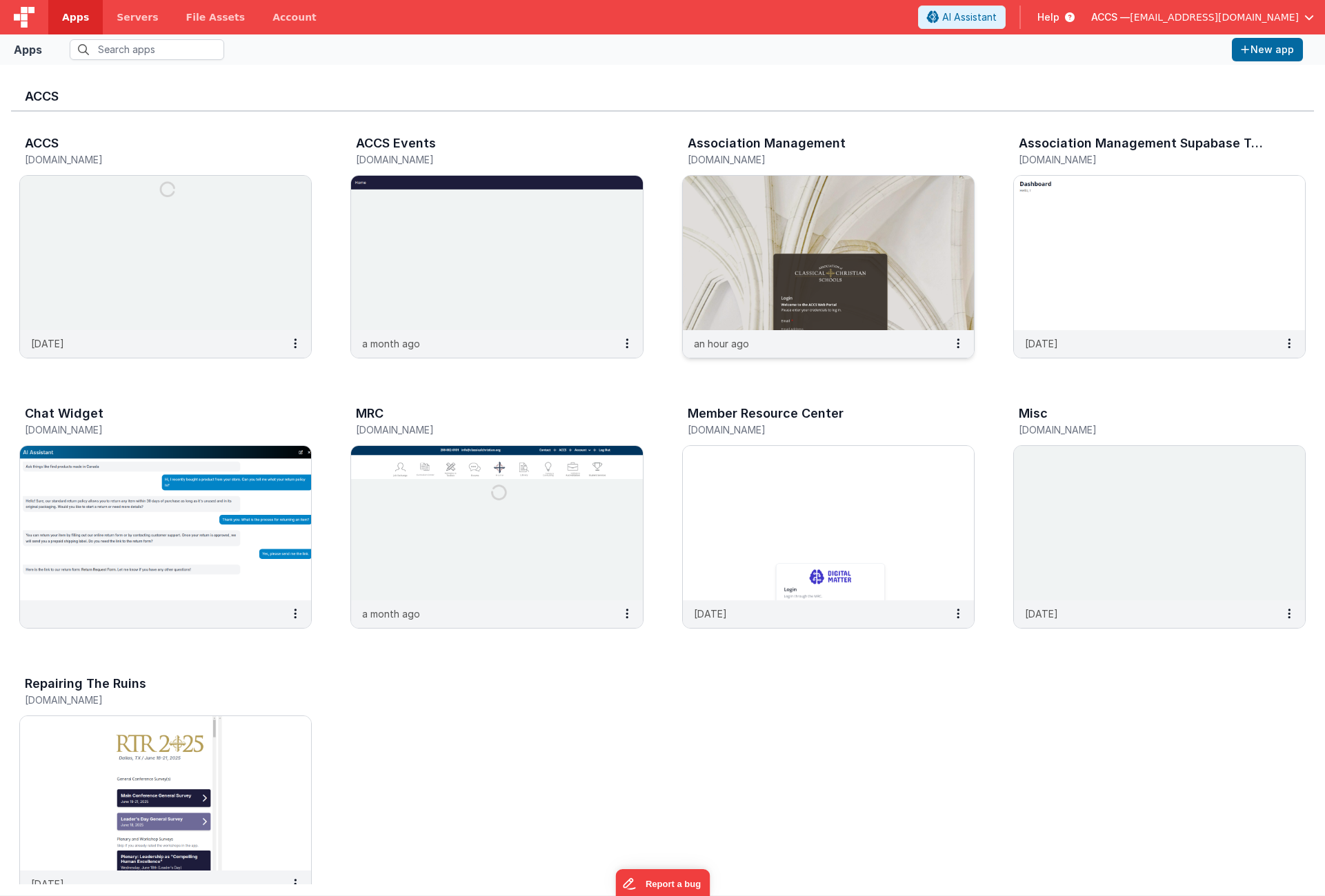
click at [732, 218] on img at bounding box center [829, 253] width 291 height 154
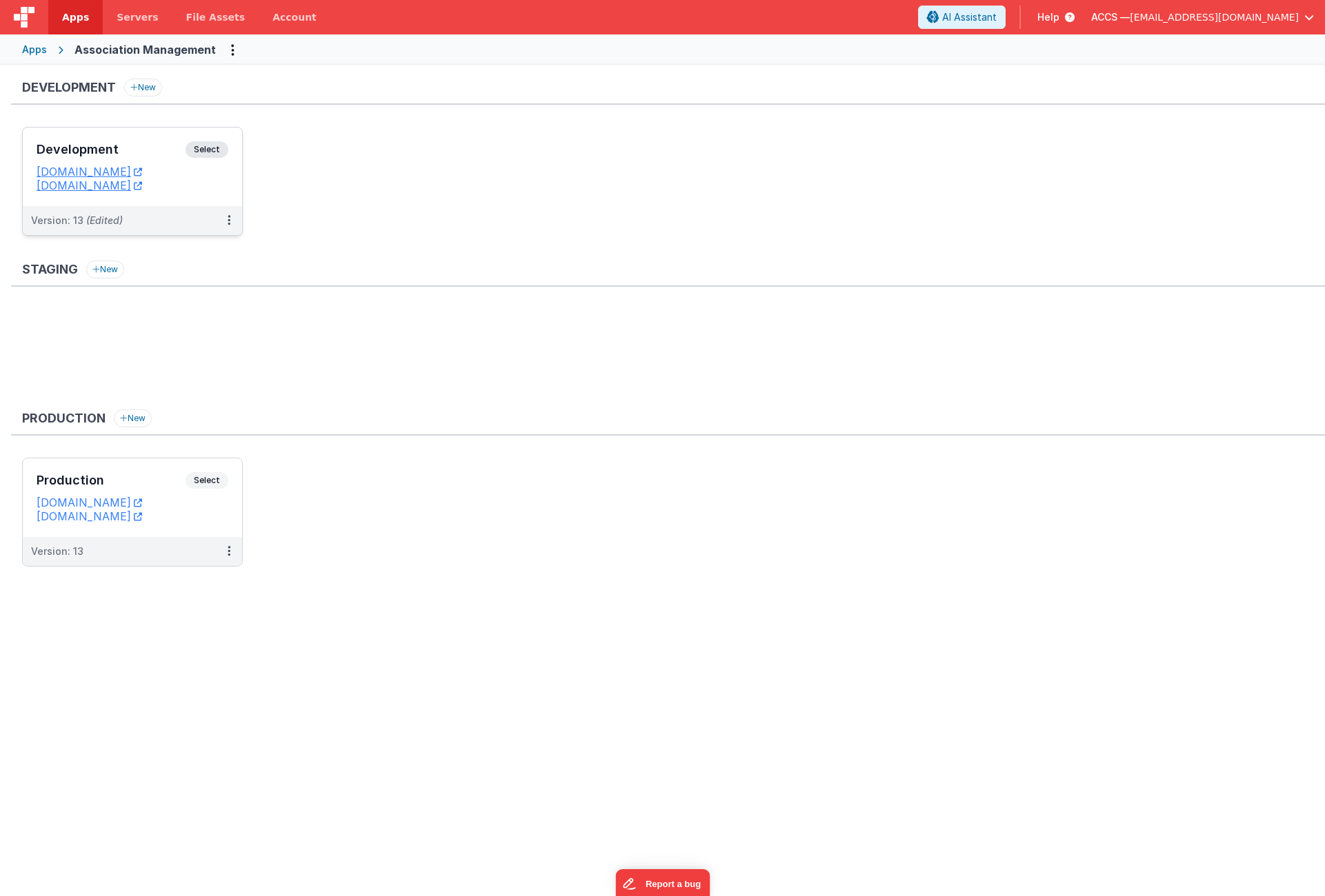
click at [149, 156] on h3 "Development" at bounding box center [110, 149] width 149 height 14
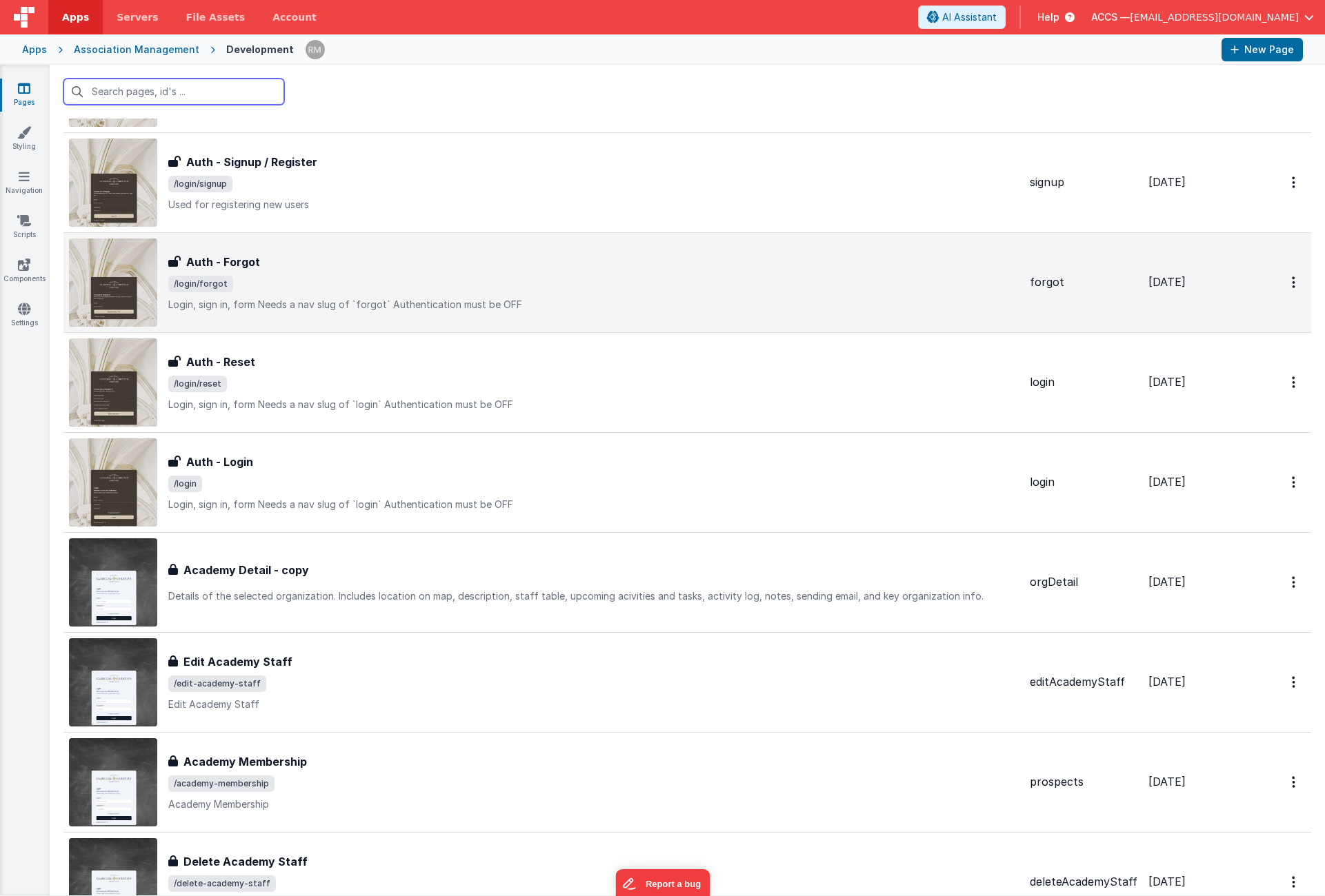
scroll to position [542, 0]
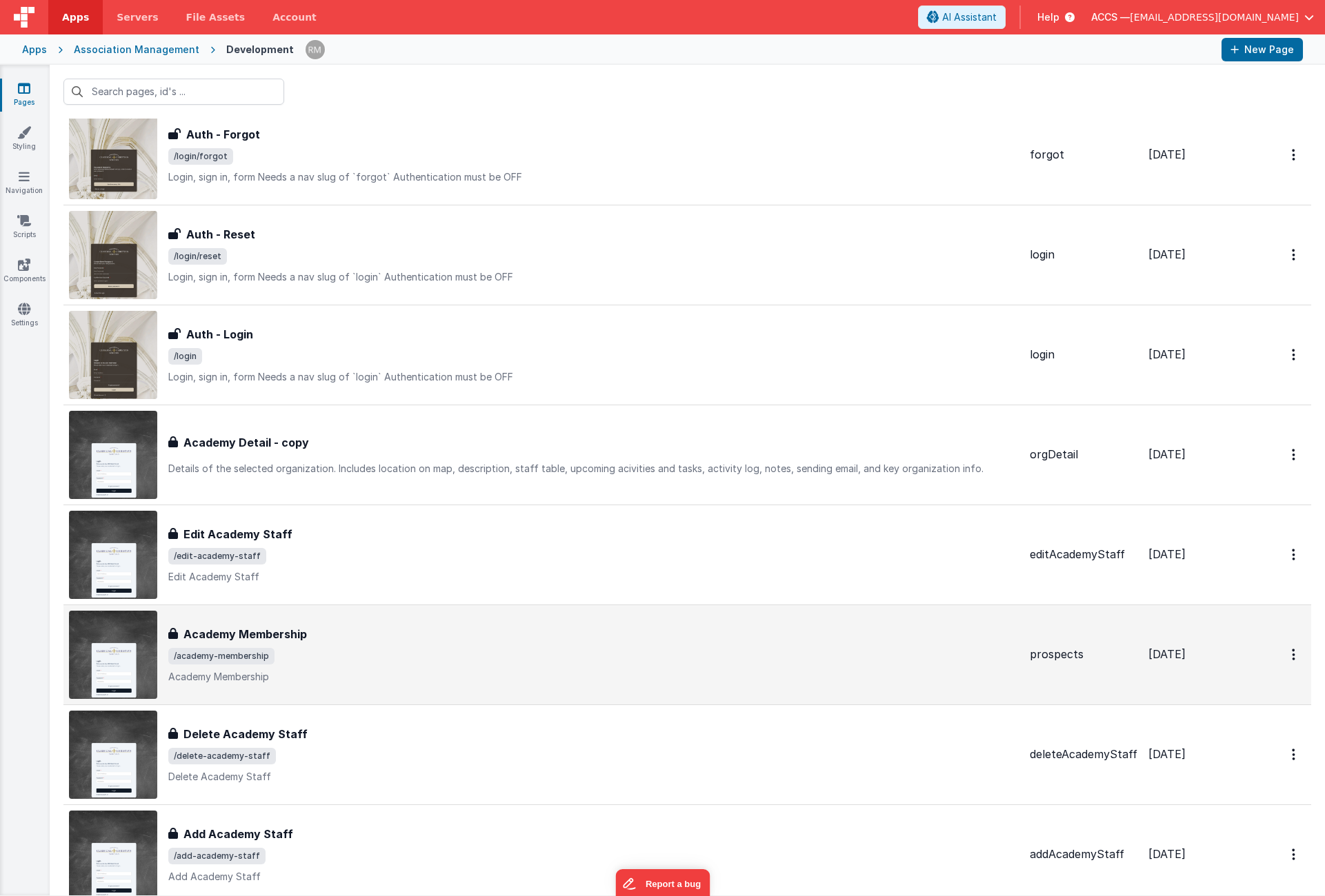
click at [372, 647] on div "Academy Membership Academy Membership /academy-membership Academy Membership" at bounding box center [593, 655] width 850 height 58
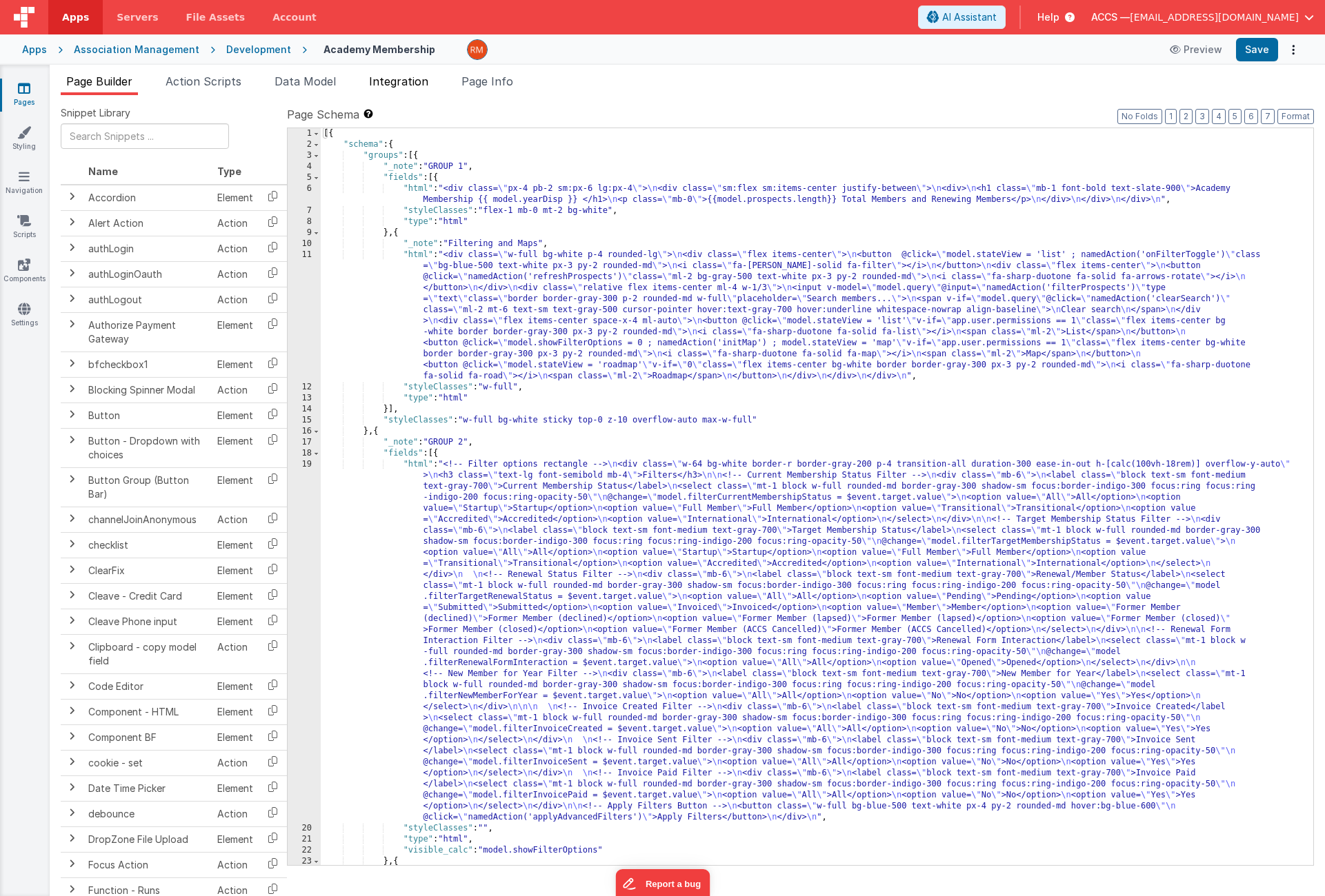
click at [395, 85] on span "Integration" at bounding box center [399, 81] width 60 height 14
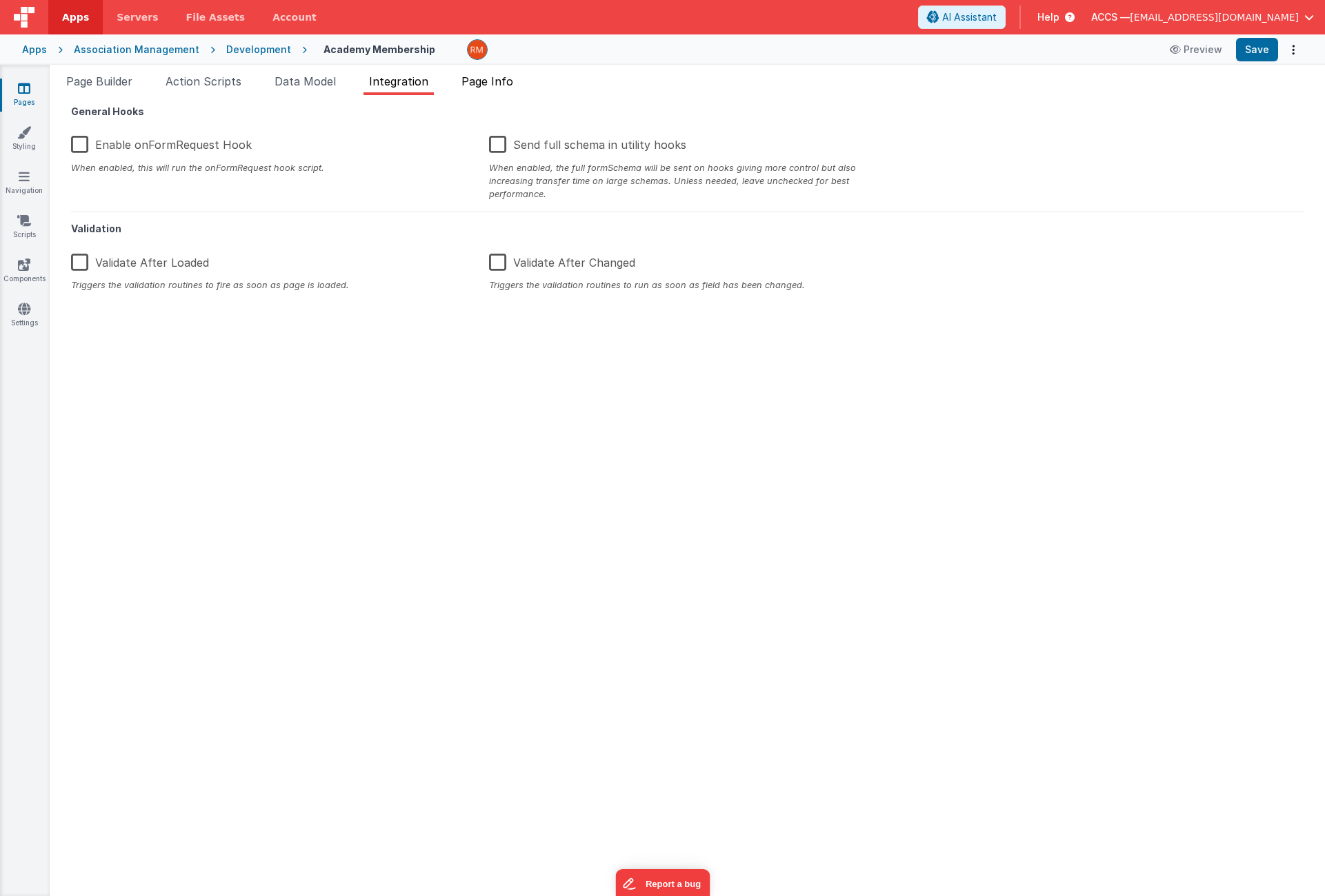
click at [480, 85] on span "Page Info" at bounding box center [487, 81] width 51 height 14
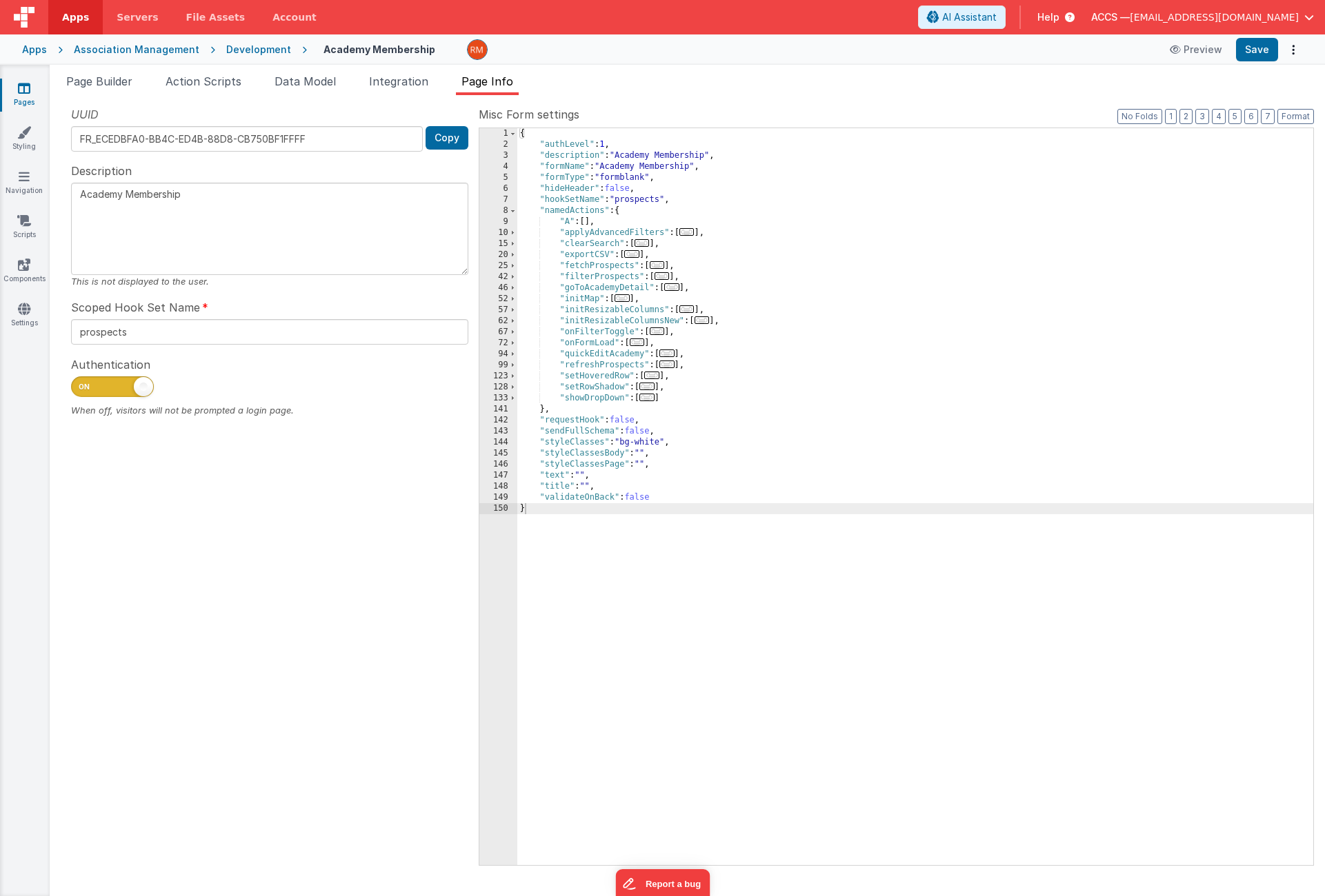
click at [645, 343] on span "..." at bounding box center [637, 342] width 15 height 7
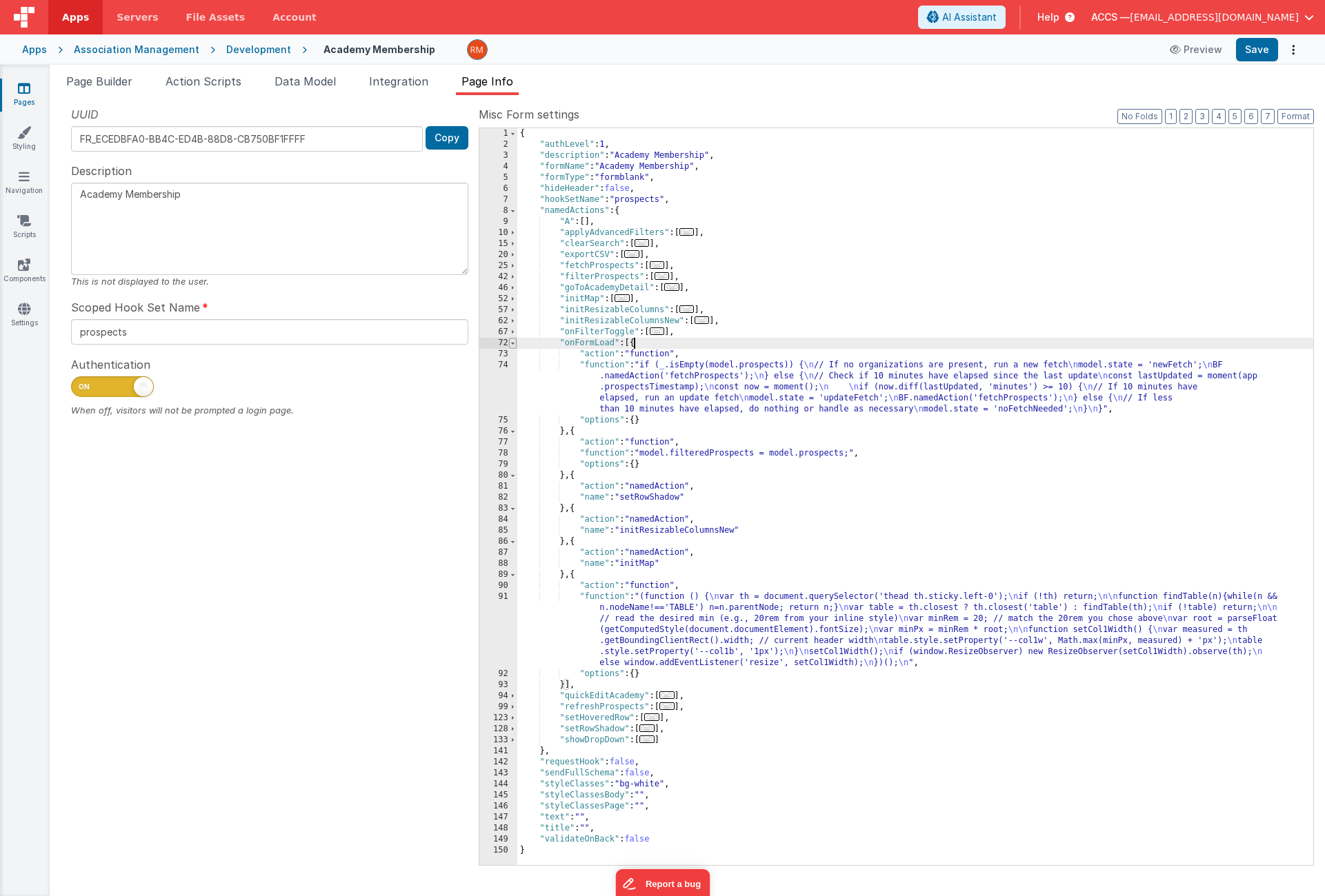
click at [510, 343] on span at bounding box center [512, 343] width 7 height 11
